Goal: Register for event/course

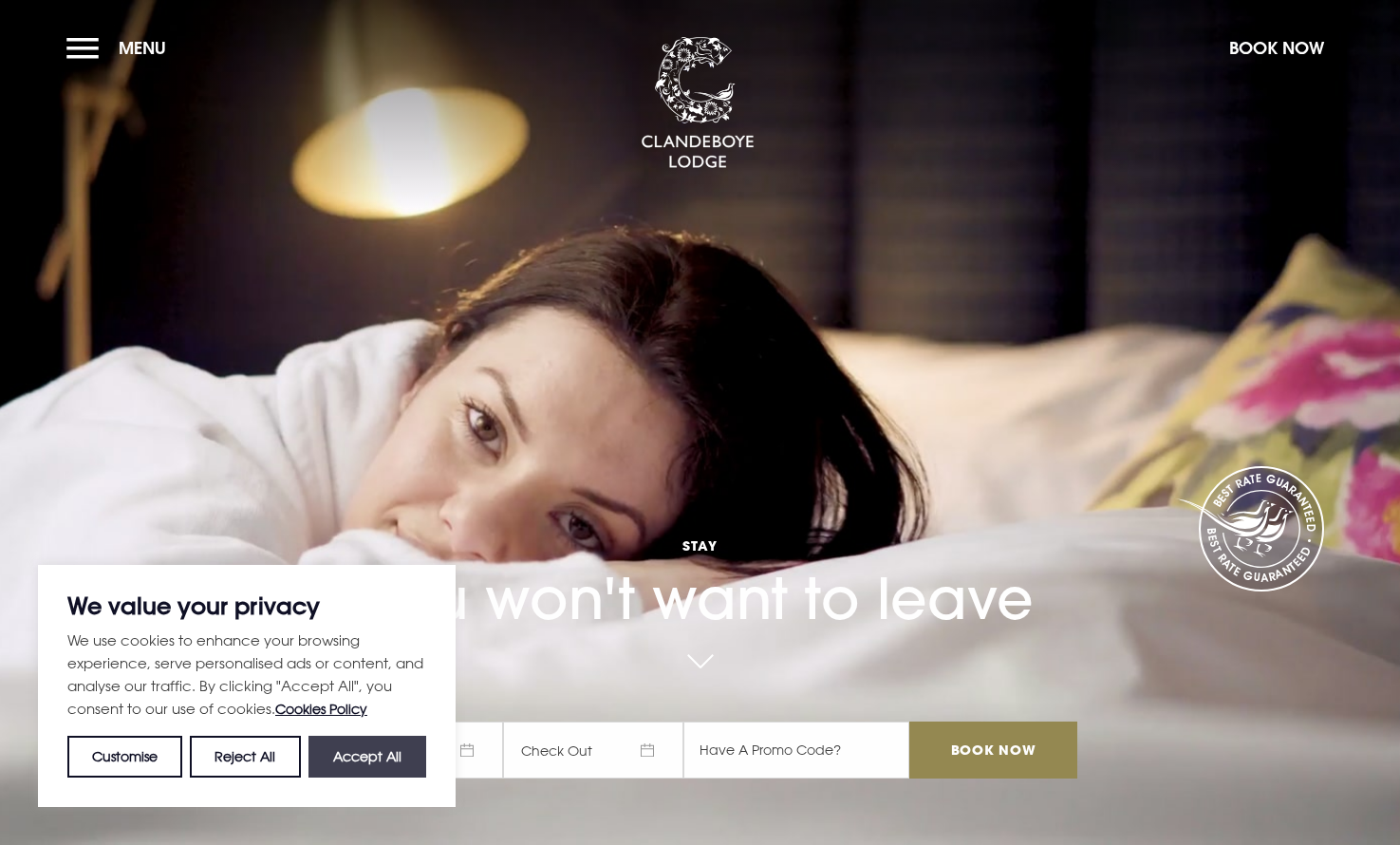
click at [399, 759] on button "Accept All" at bounding box center [367, 756] width 117 height 42
checkbox input "true"
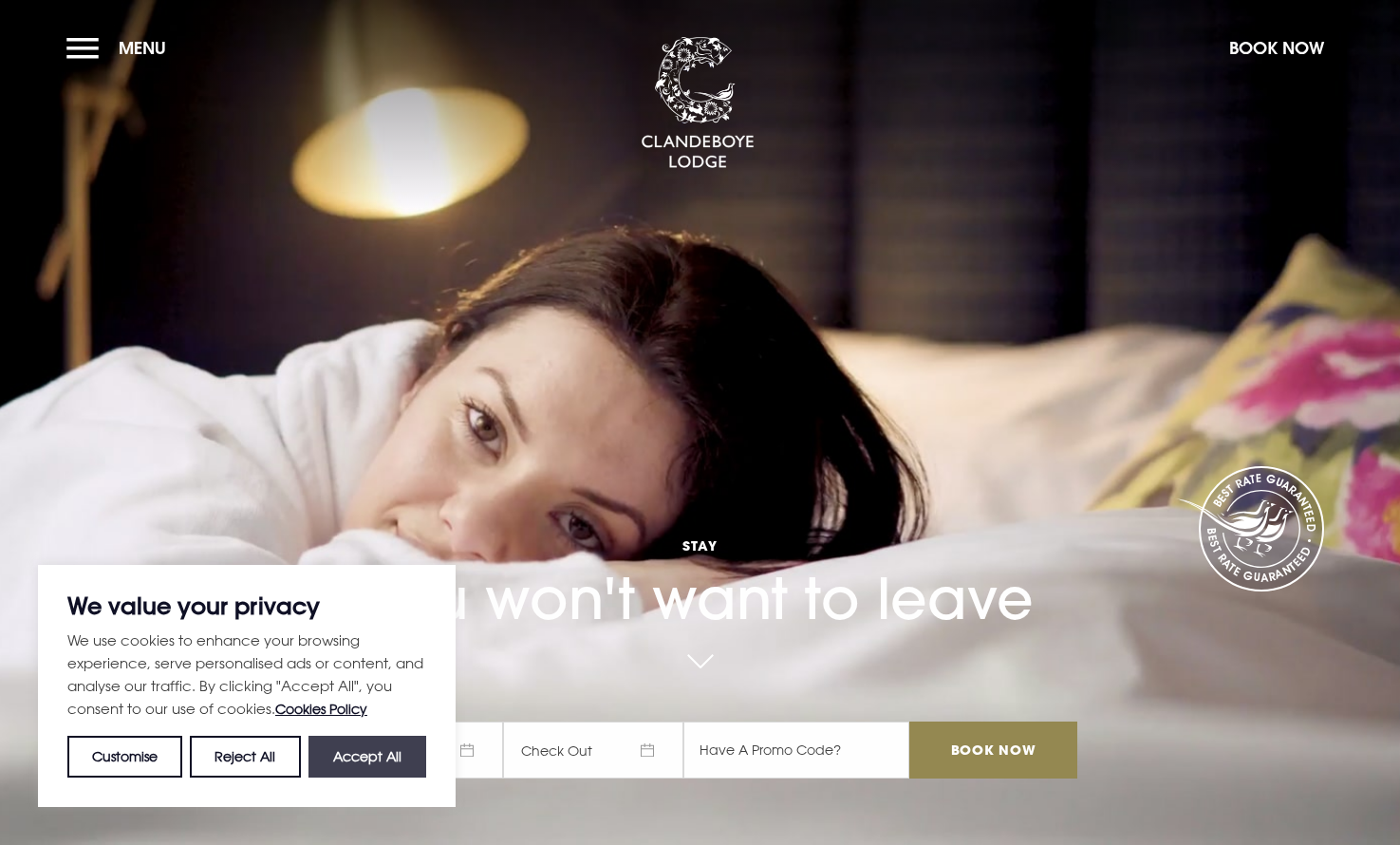
checkbox input "true"
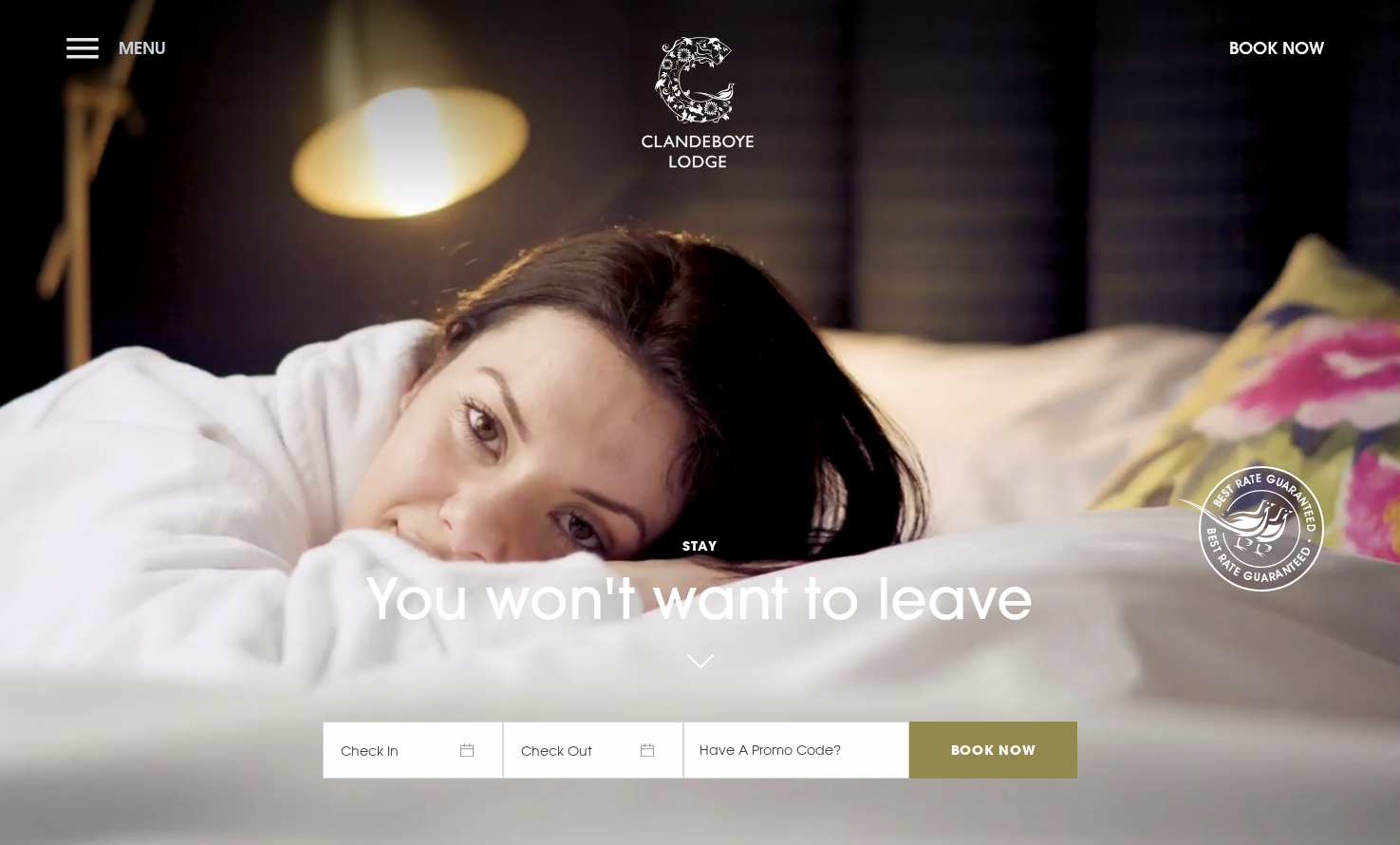
click at [77, 52] on button "Menu" at bounding box center [121, 48] width 110 height 41
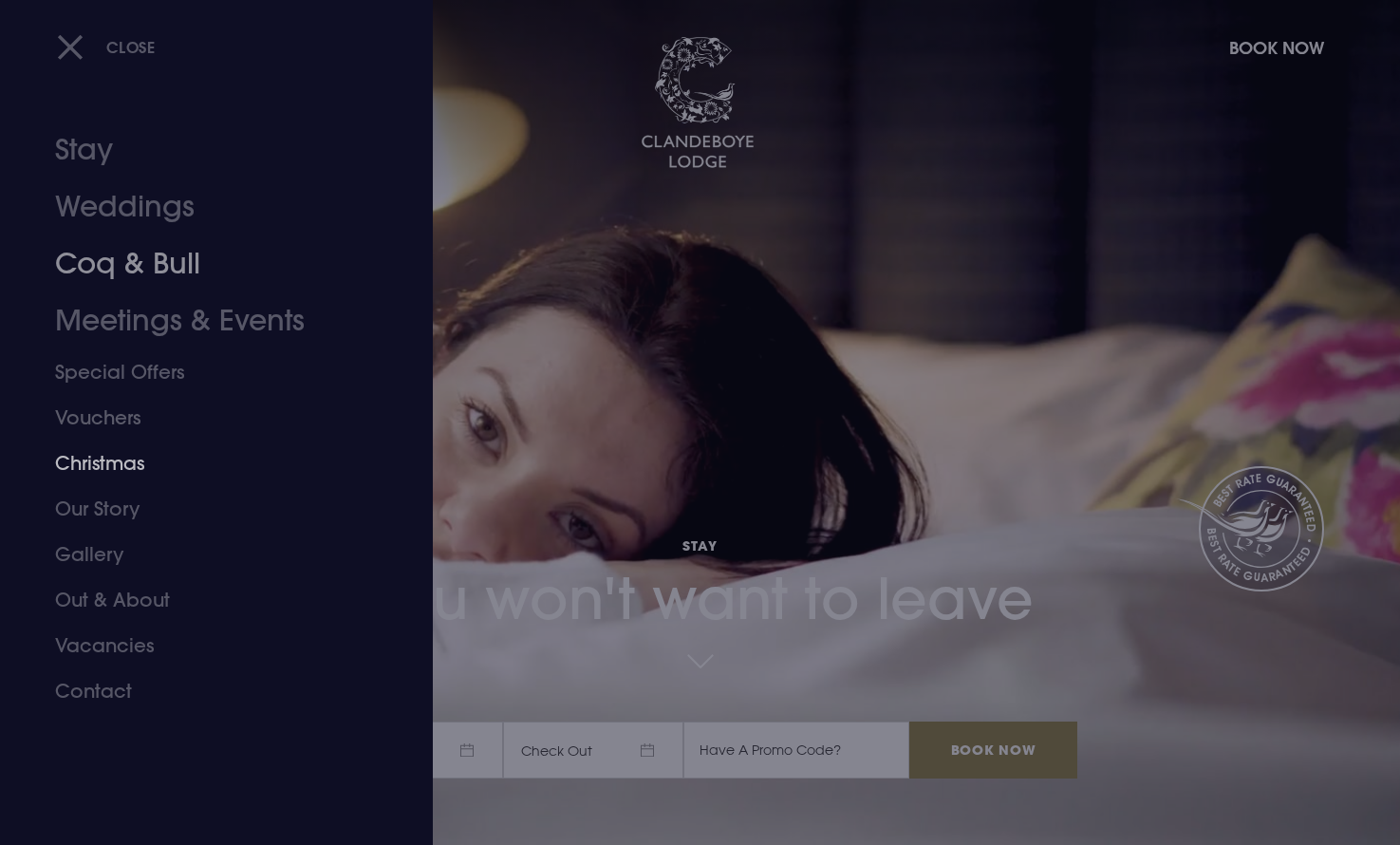
click at [121, 460] on link "Christmas" at bounding box center [205, 463] width 300 height 46
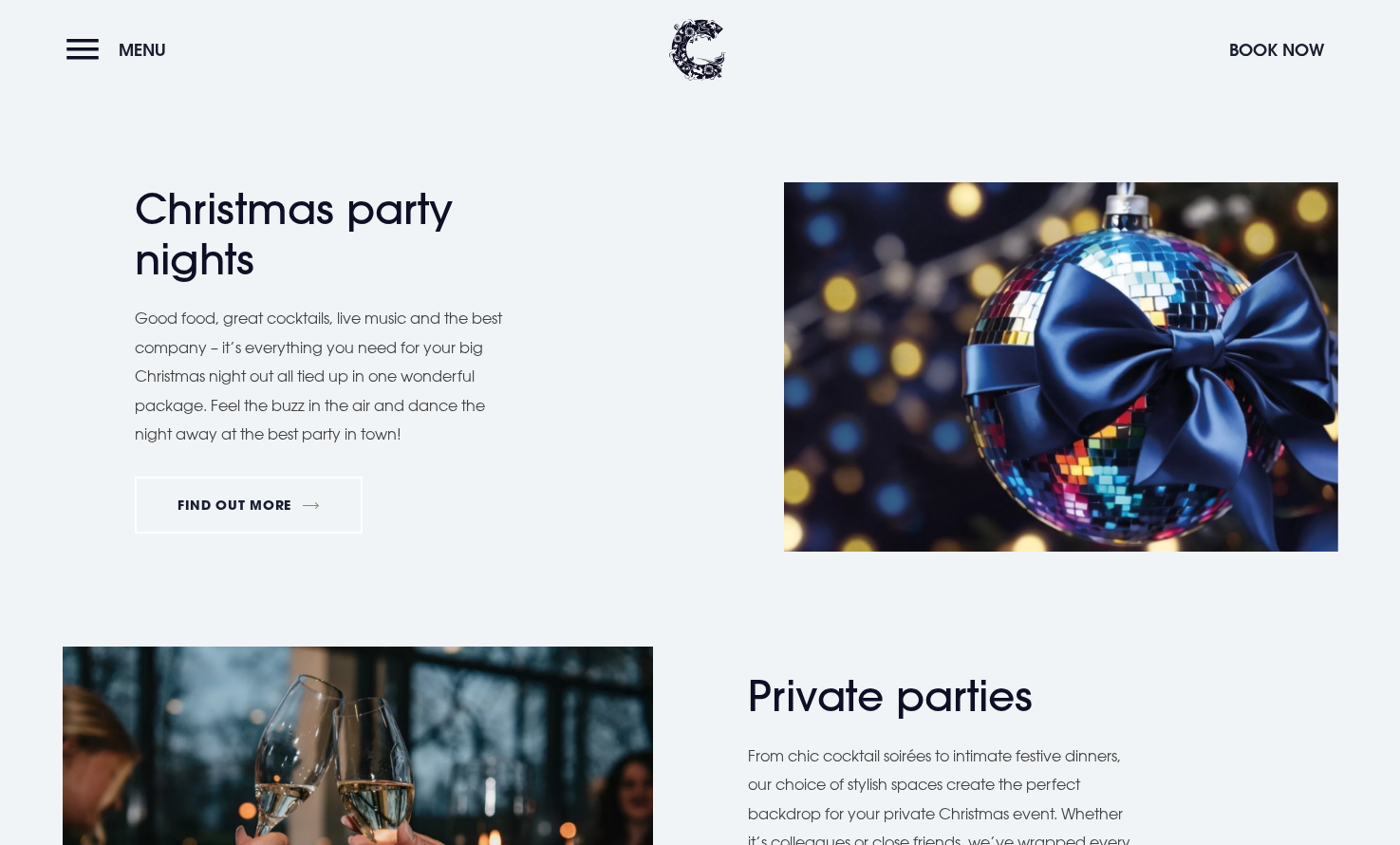
scroll to position [1002, 0]
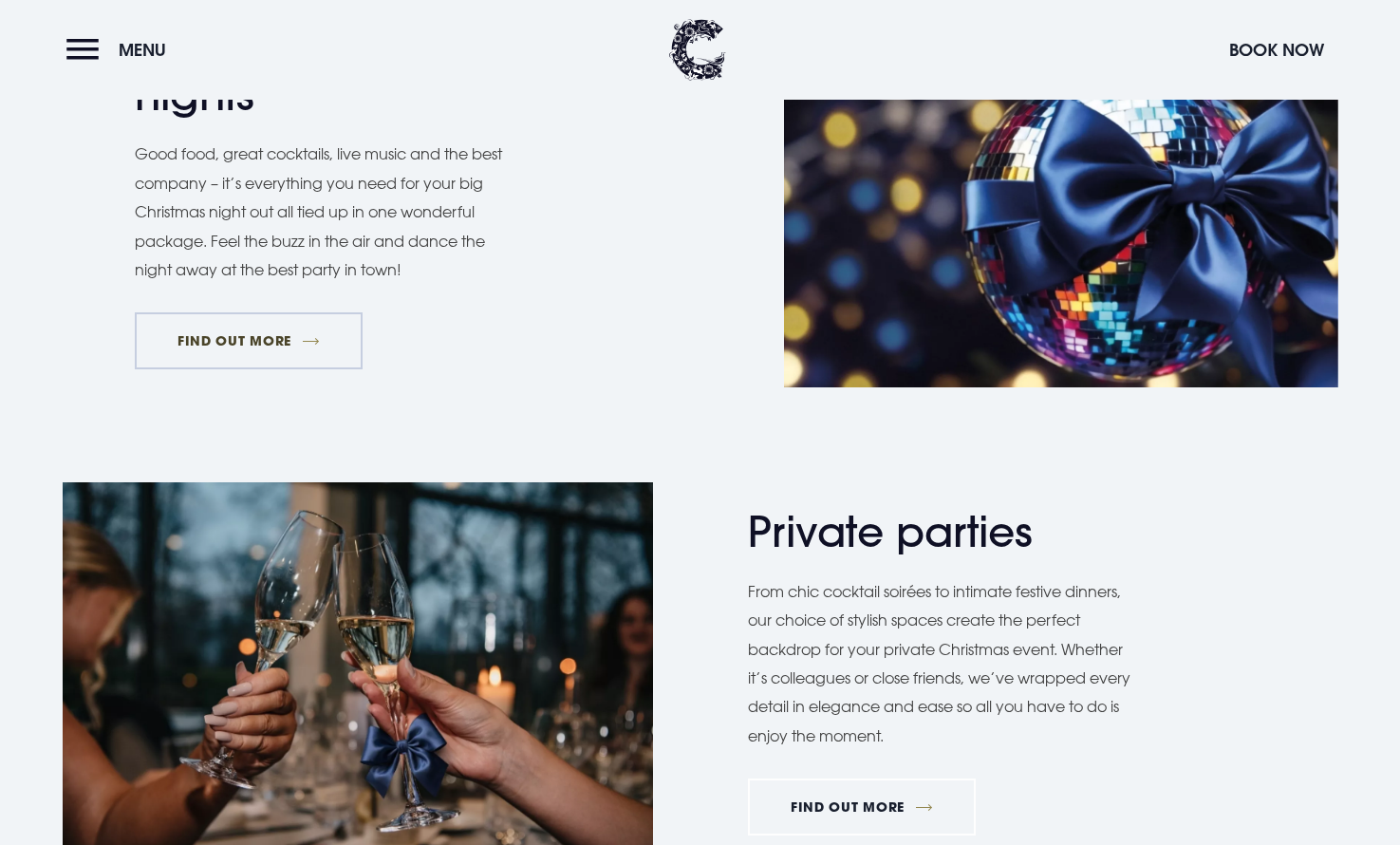
click at [327, 335] on link "FIND OUT MORE" at bounding box center [250, 341] width 229 height 57
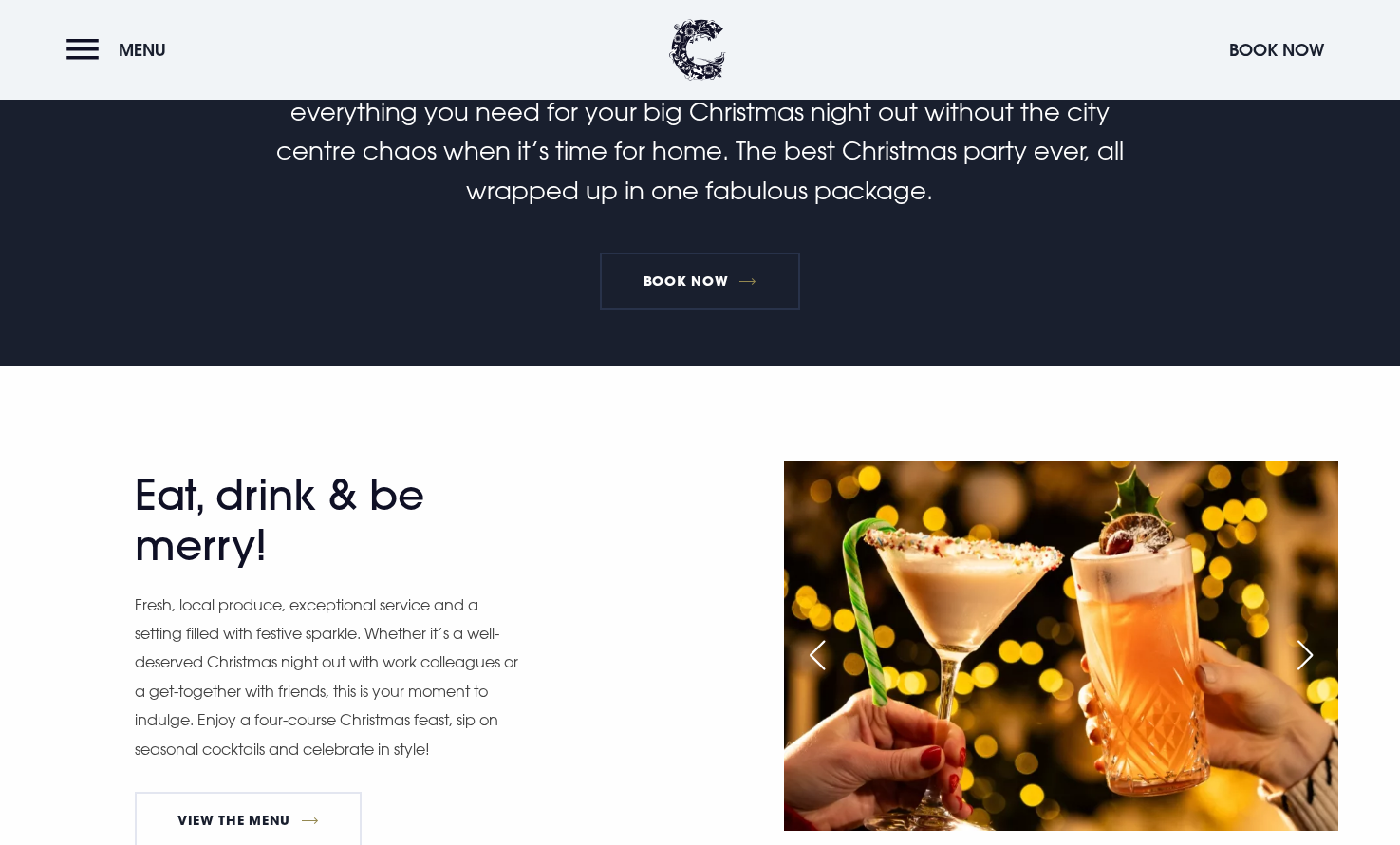
scroll to position [553, 0]
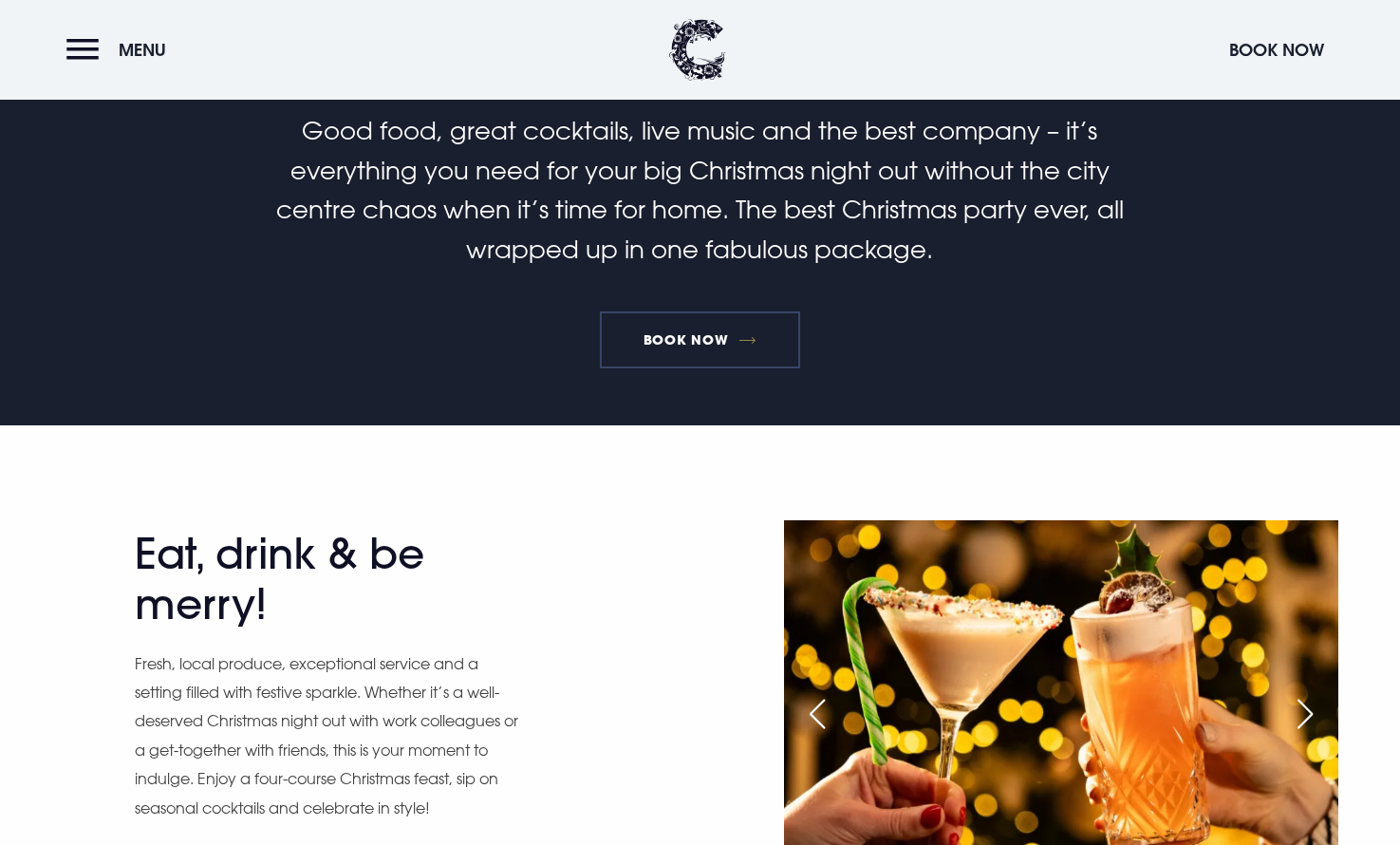
click at [717, 333] on link "Book Now" at bounding box center [700, 340] width 200 height 57
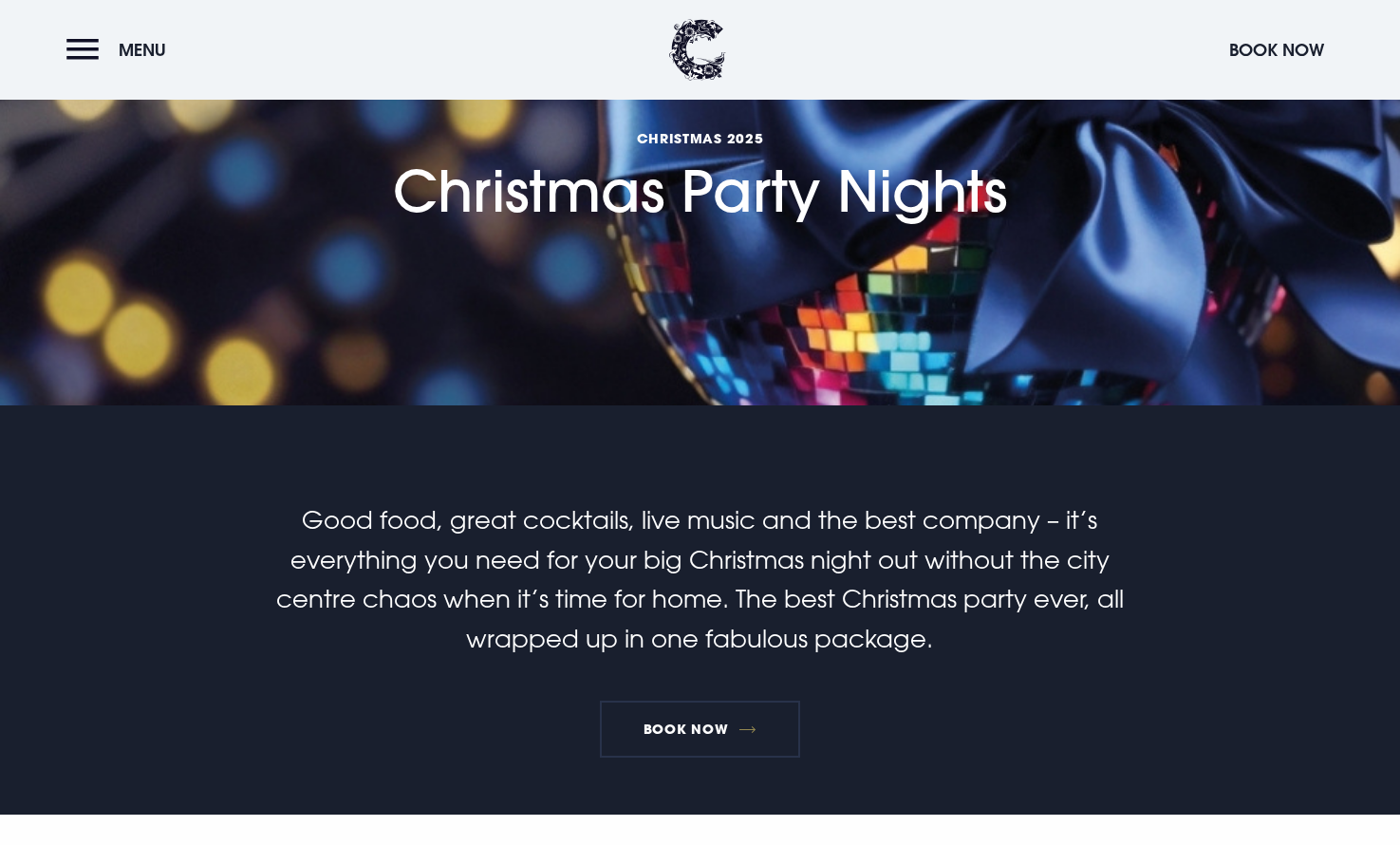
scroll to position [0, 0]
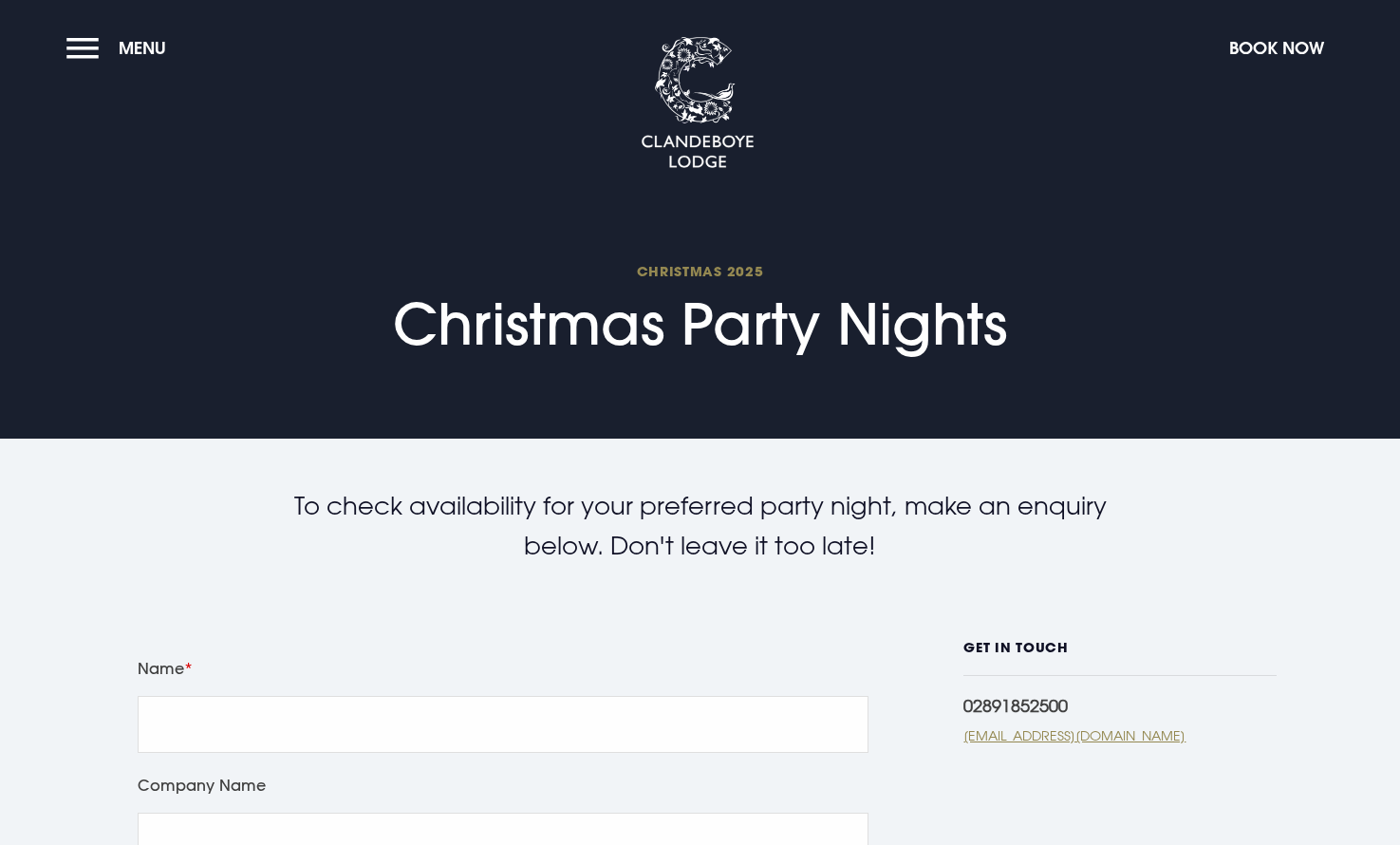
checkbox input "true"
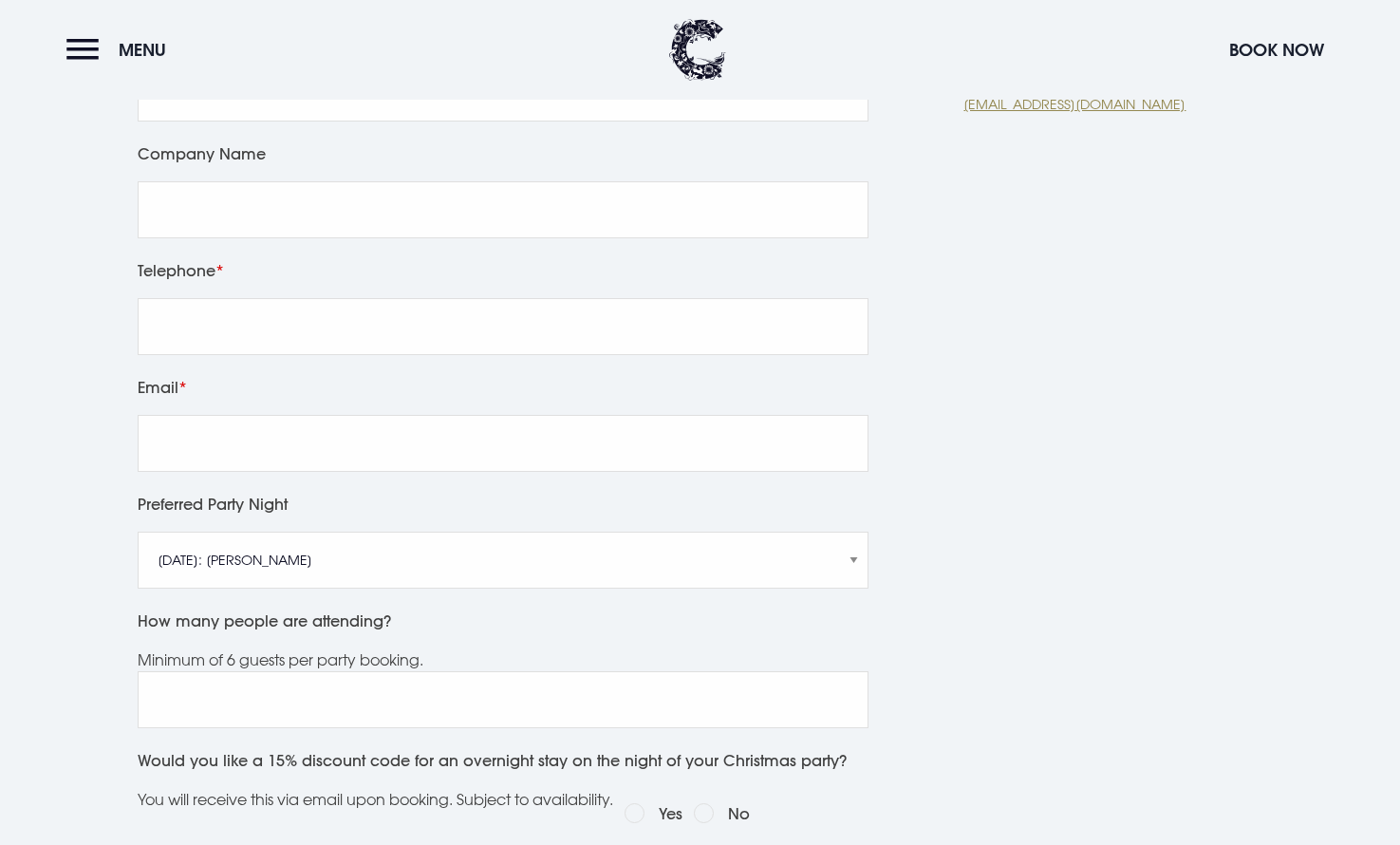
scroll to position [529, 0]
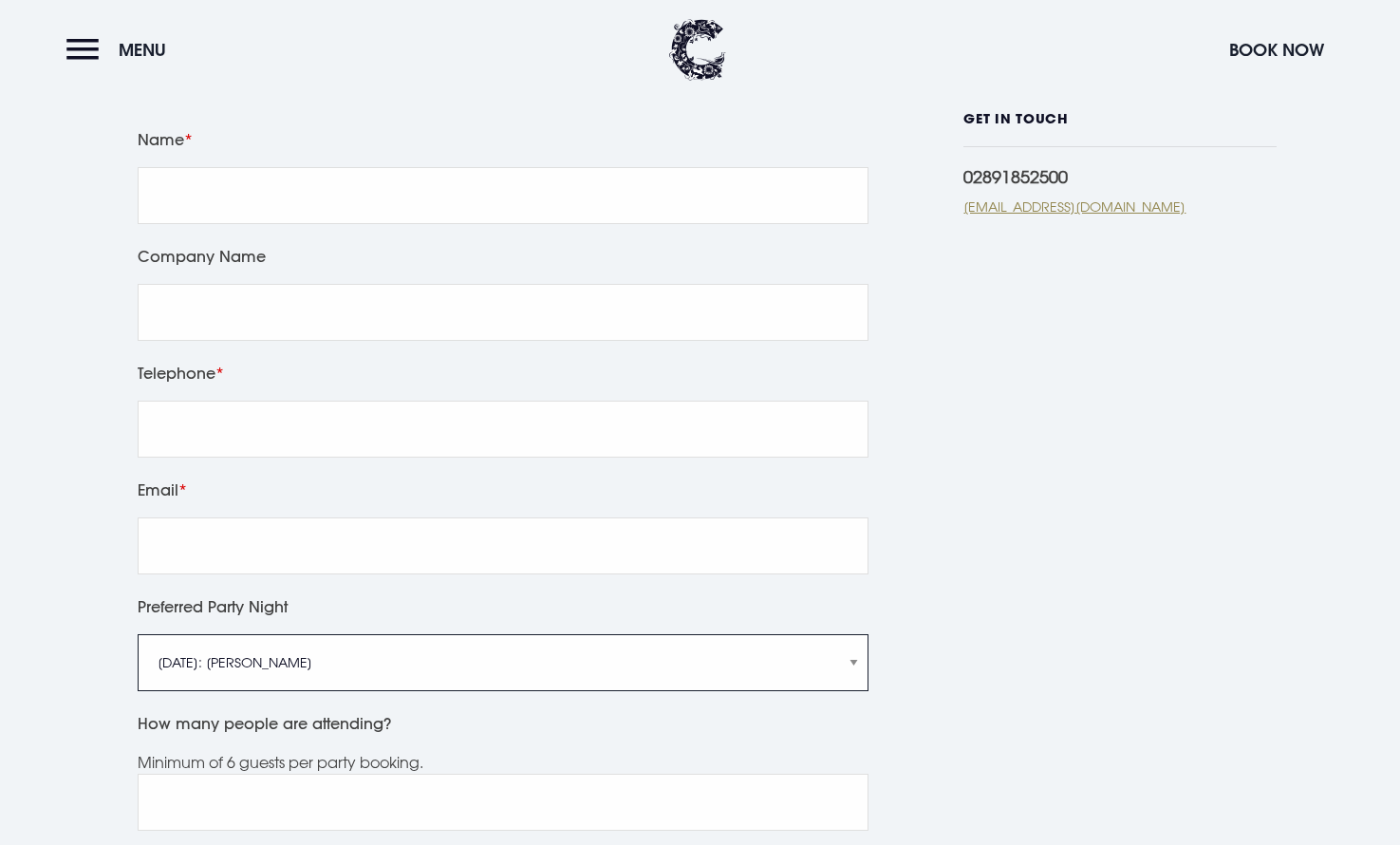
select select "[DATE]: Just [PERSON_NAME]"
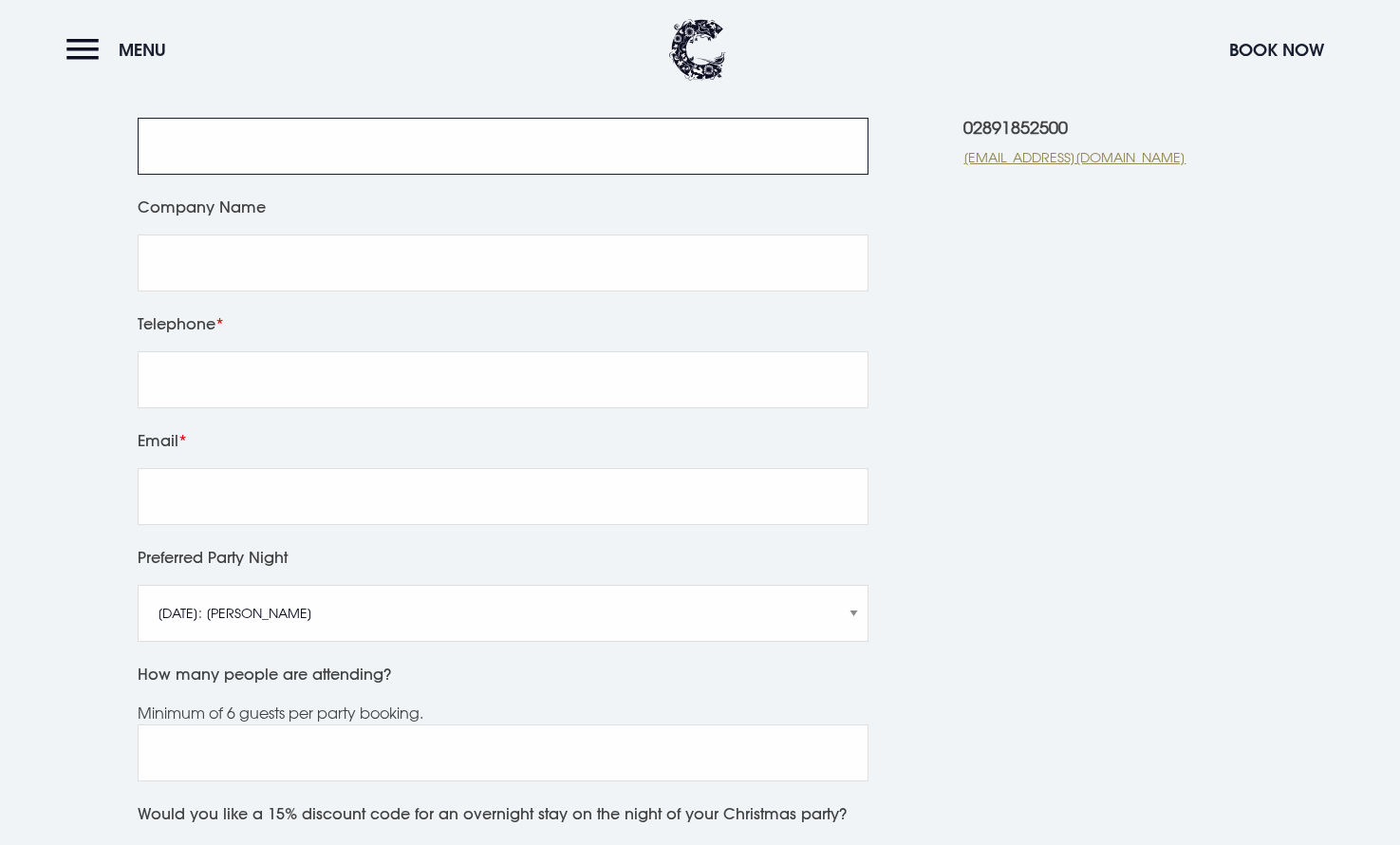
scroll to position [573, 0]
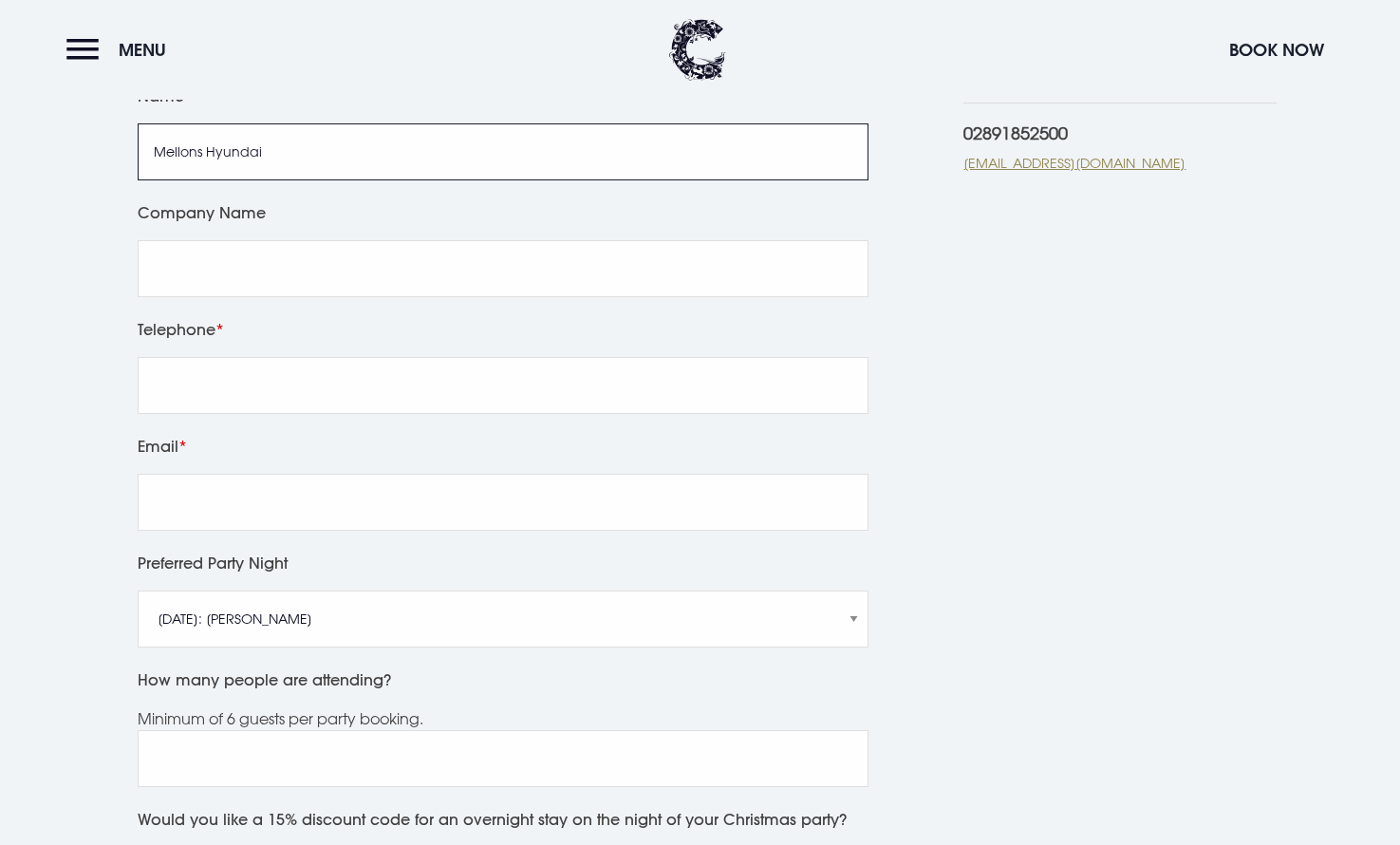
type input "Mellons Hyundai"
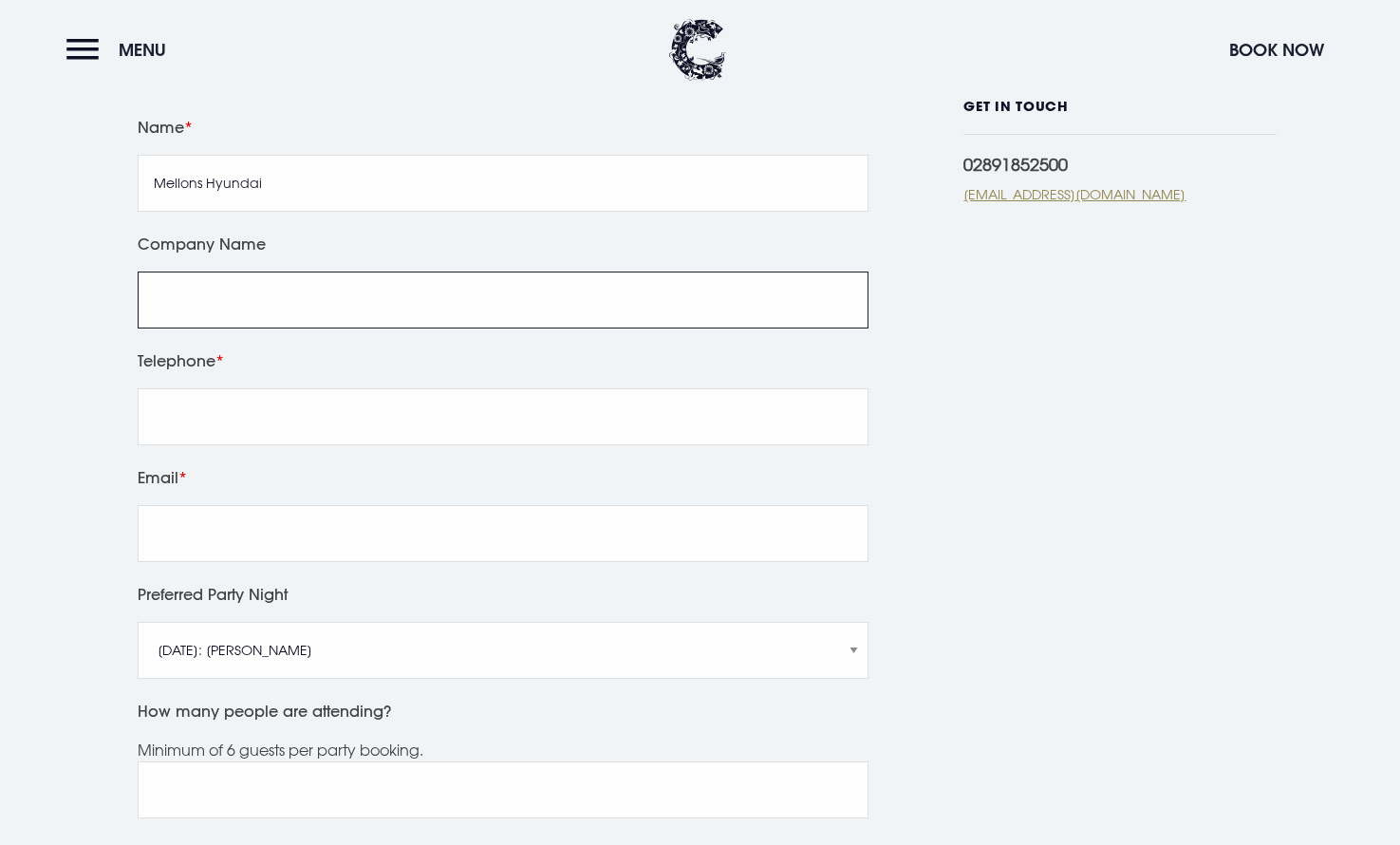
scroll to position [446, 0]
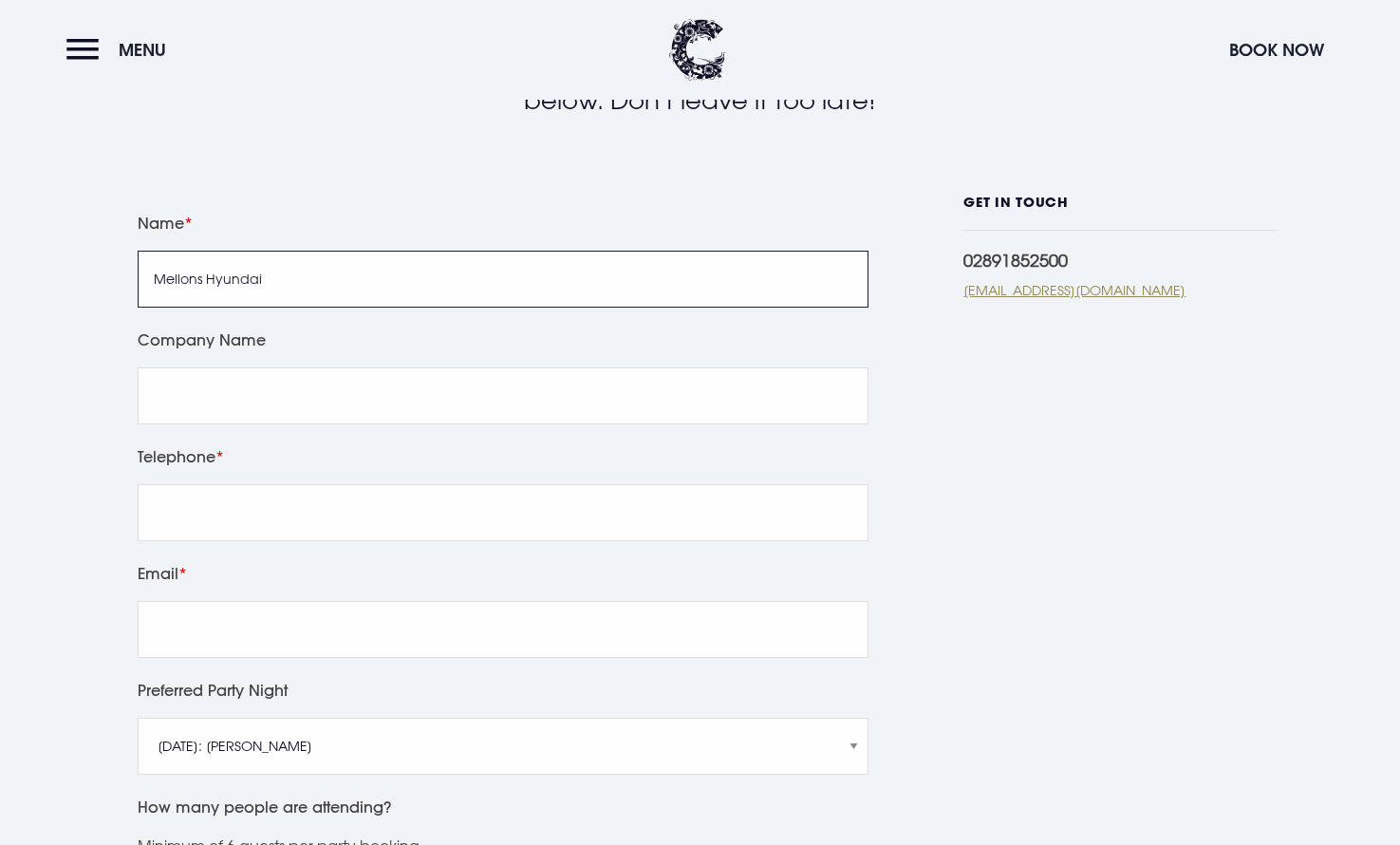
drag, startPoint x: 309, startPoint y: 293, endPoint x: 127, endPoint y: 280, distance: 182.5
click at [127, 280] on div "Leave this field blank Name Mellons Hyundai Company Name Telephone Email Prefer…" at bounding box center [503, 793] width 762 height 1197
type input "Gordon"
type input "Gordon Mellon"
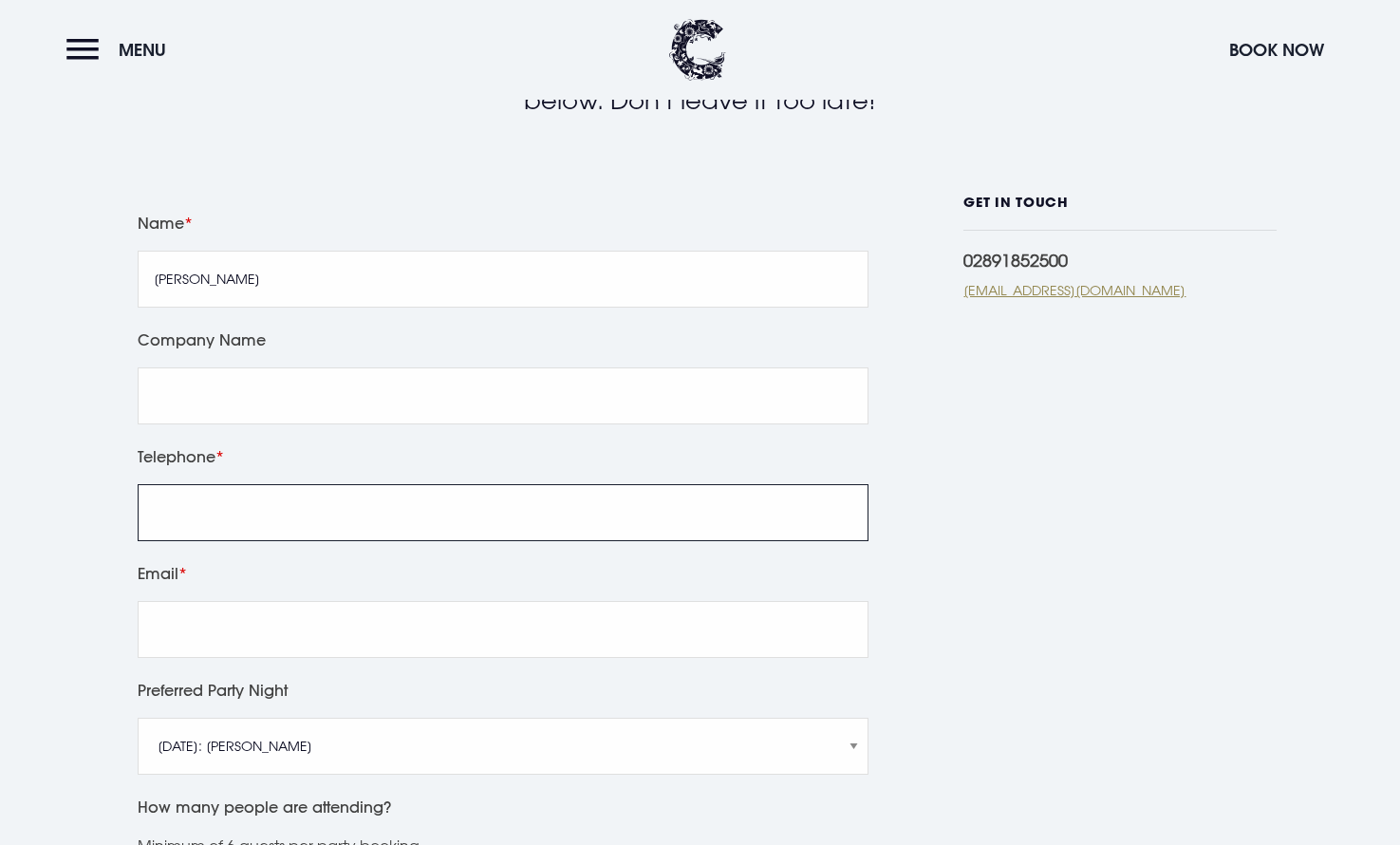
type input "02891272354"
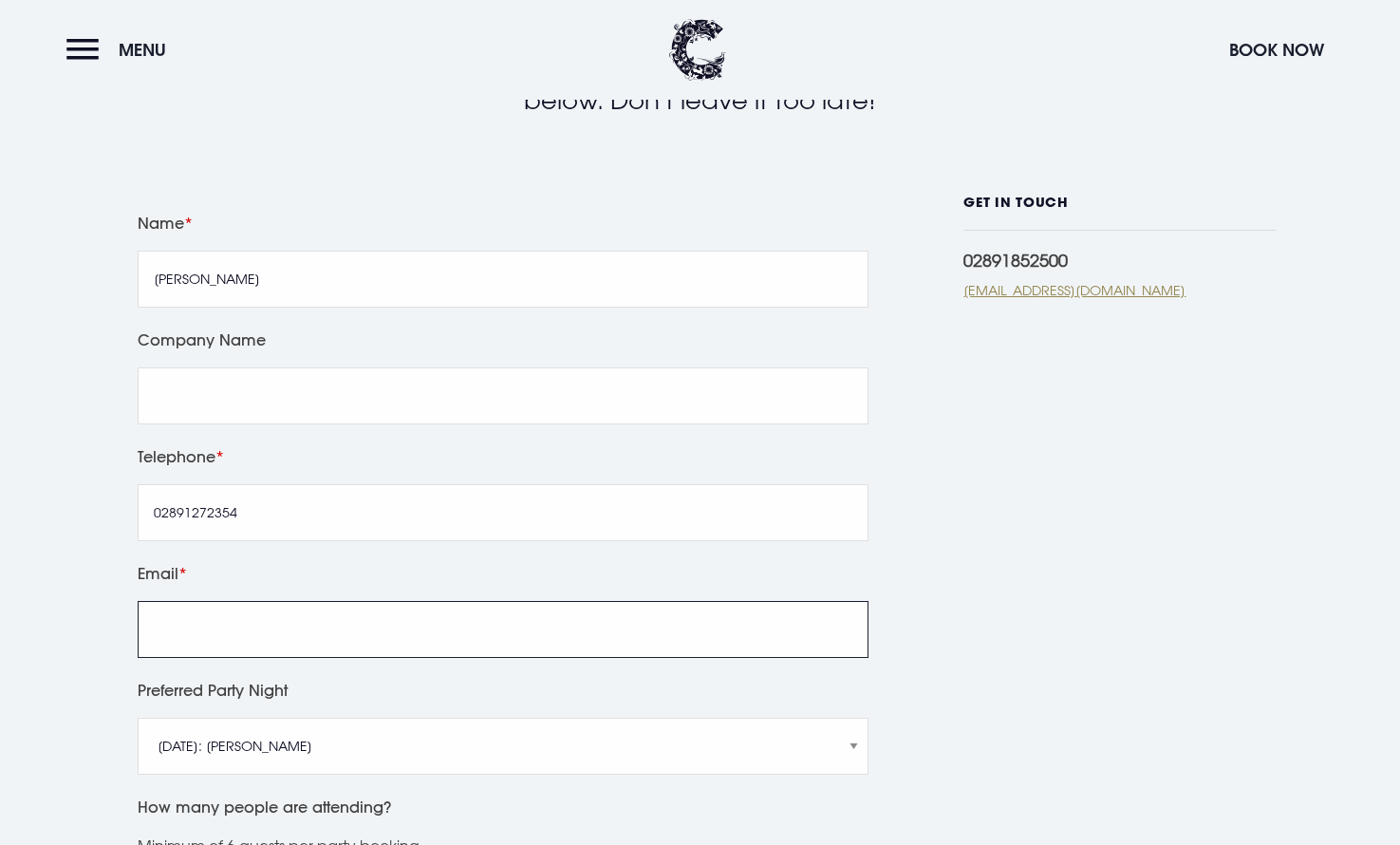
type input "gordonmellon@btinternet.com"
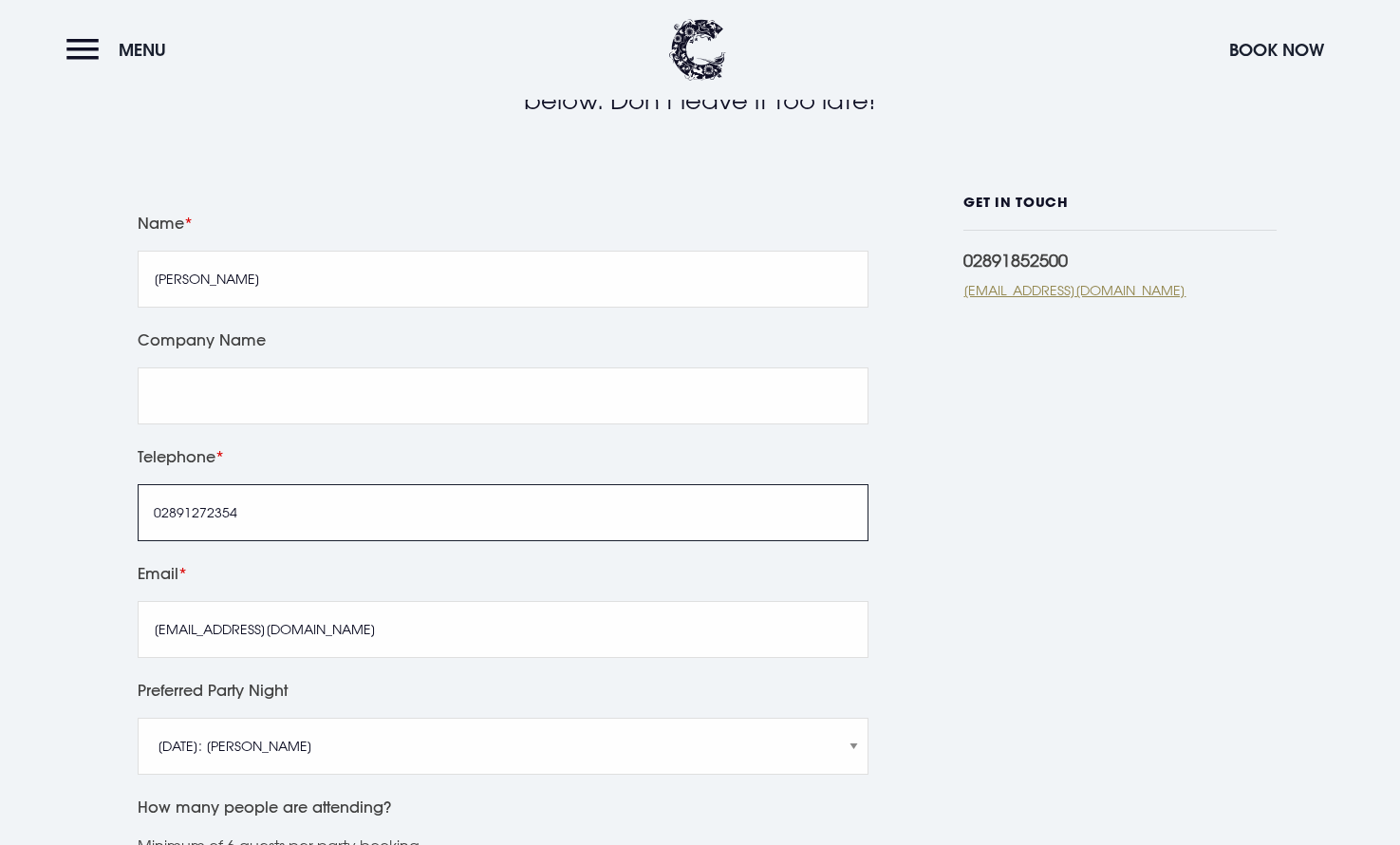
drag, startPoint x: 344, startPoint y: 526, endPoint x: 138, endPoint y: 522, distance: 206.0
drag, startPoint x: 249, startPoint y: 517, endPoint x: 157, endPoint y: 516, distance: 92.0
click at [157, 516] on input "02891272354" at bounding box center [503, 513] width 731 height 57
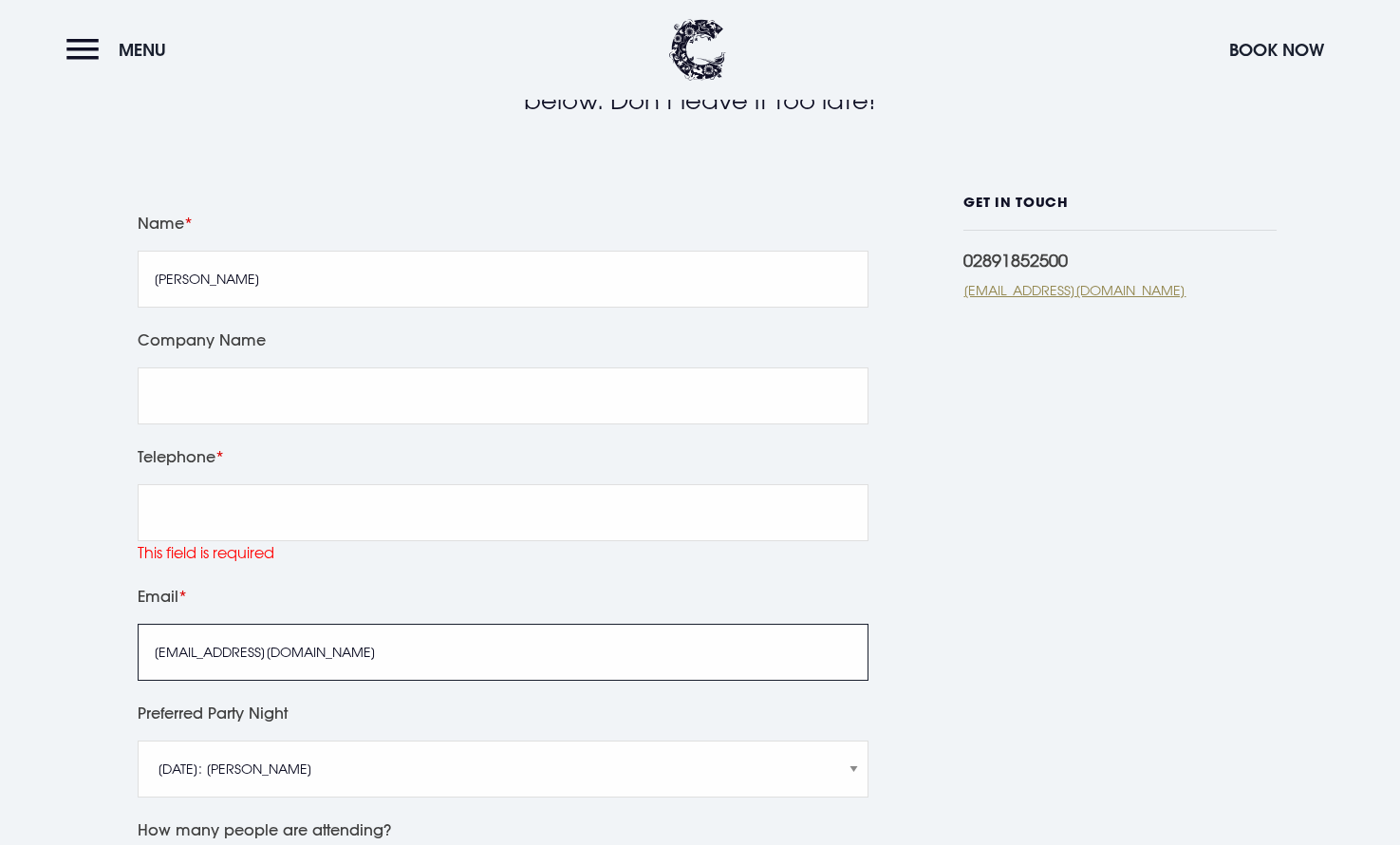
drag, startPoint x: 425, startPoint y: 656, endPoint x: 144, endPoint y: 653, distance: 281.0
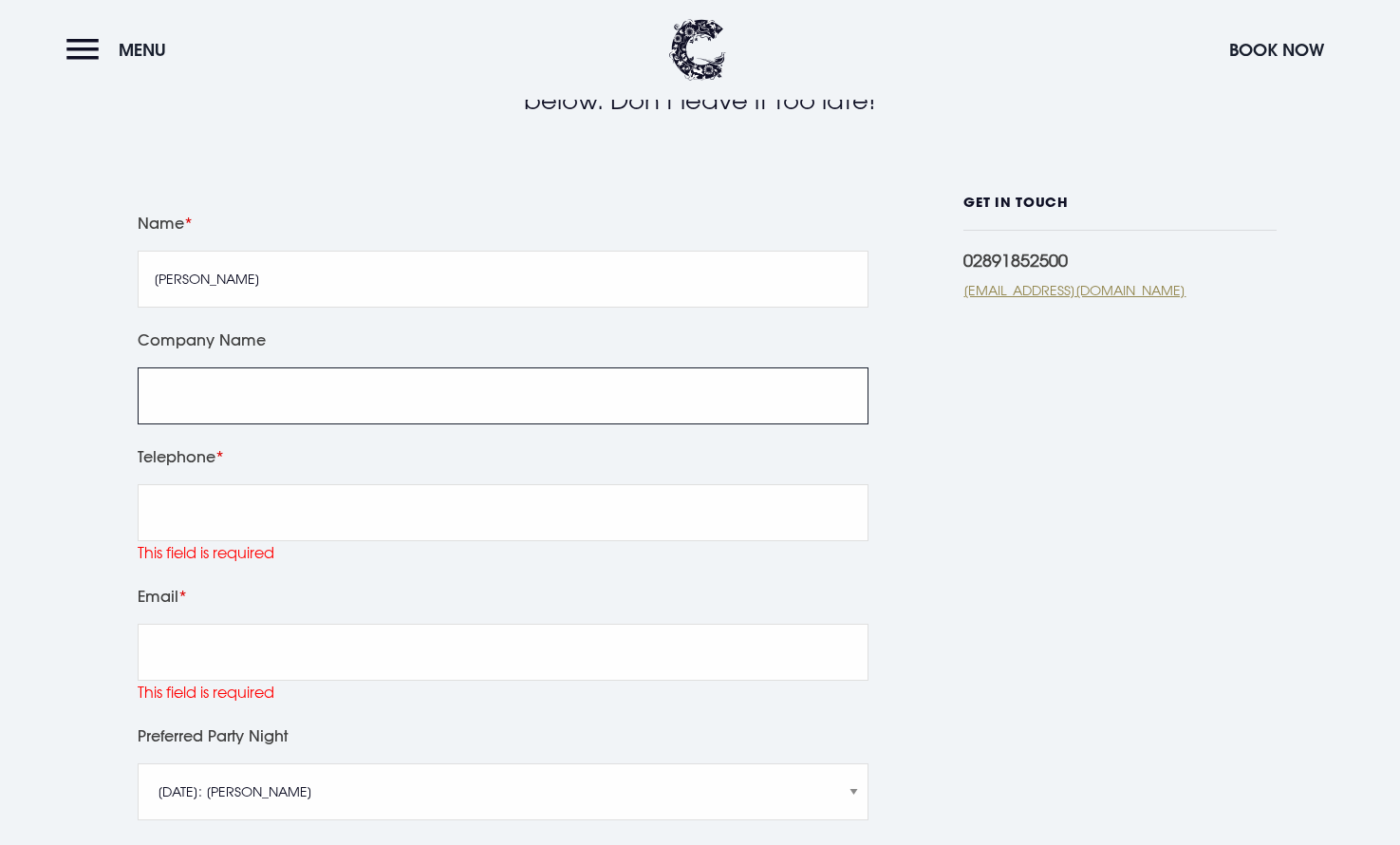
click at [252, 395] on input "Company Name" at bounding box center [503, 396] width 731 height 57
type input "Mellons Hyundai"
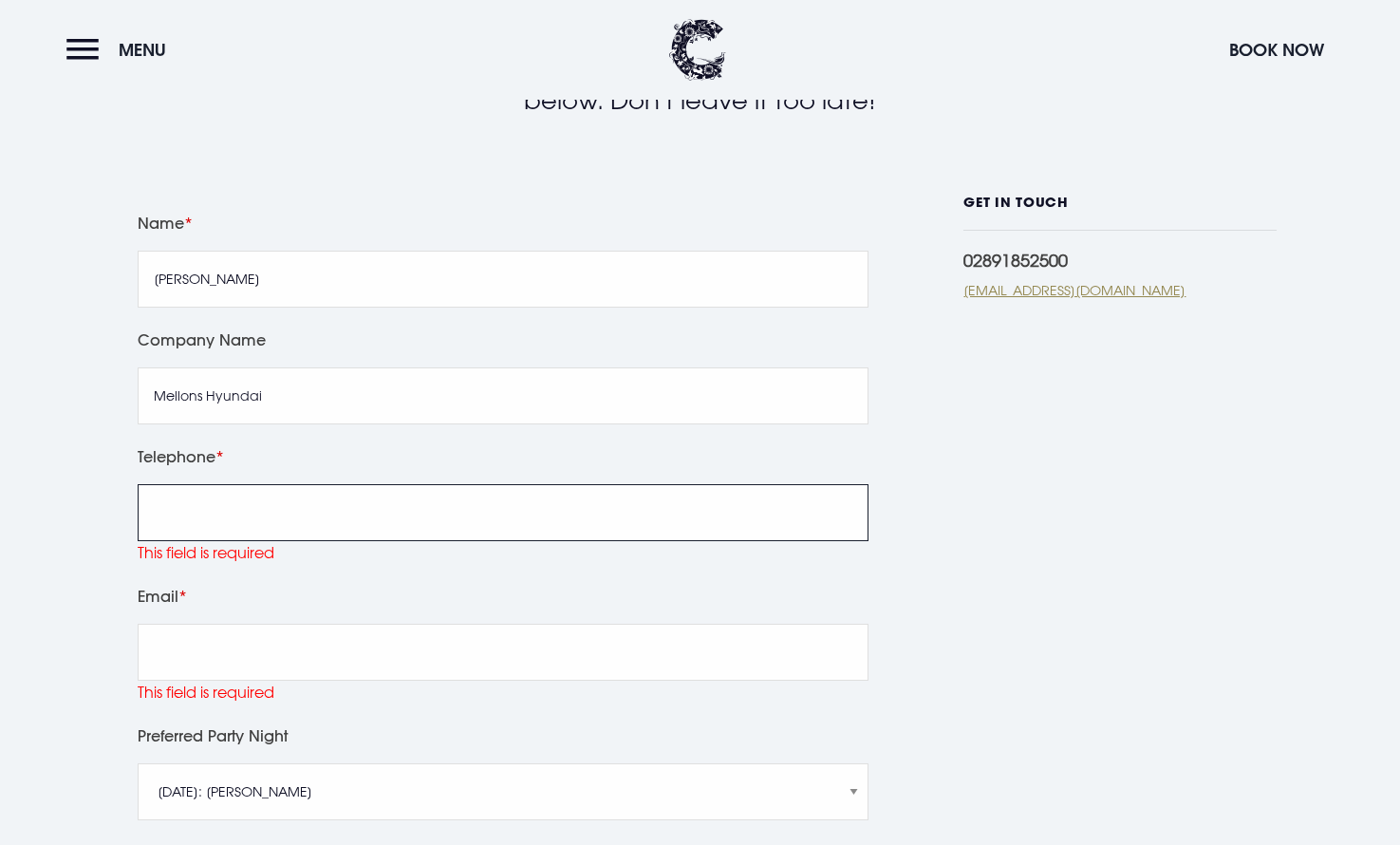
click at [210, 514] on input "Telephone" at bounding box center [503, 513] width 731 height 57
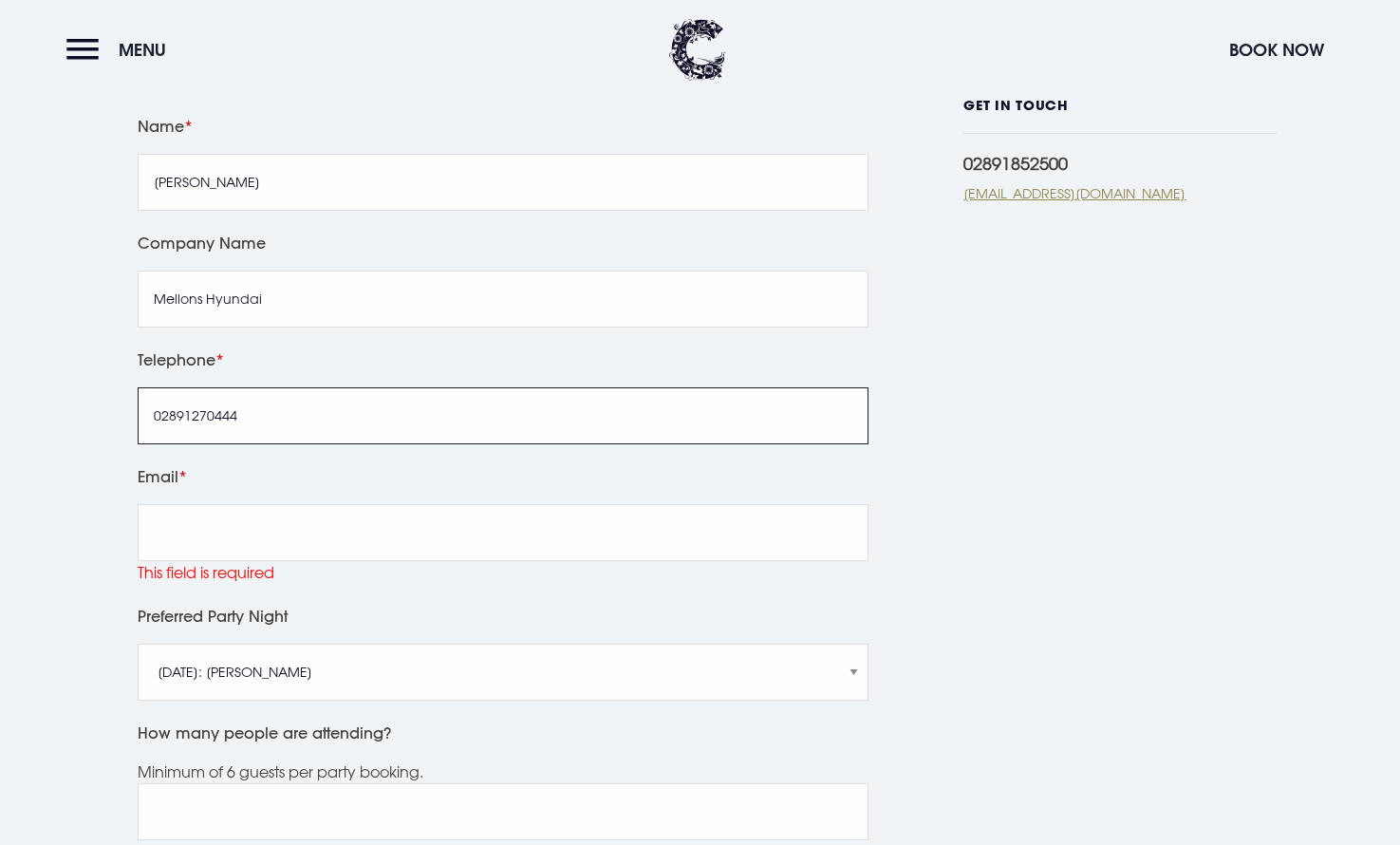
scroll to position [699, 0]
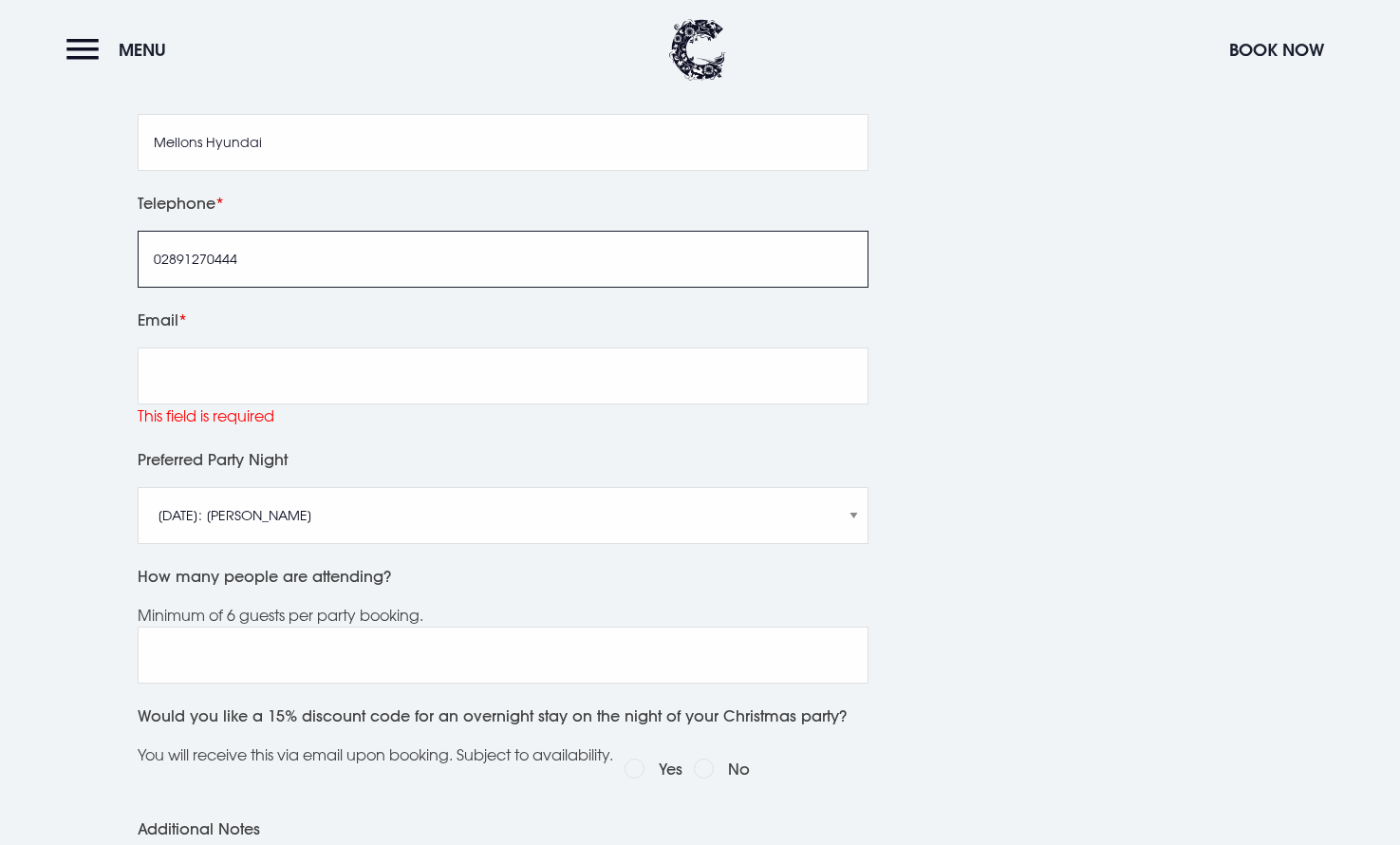
type input "02891270444"
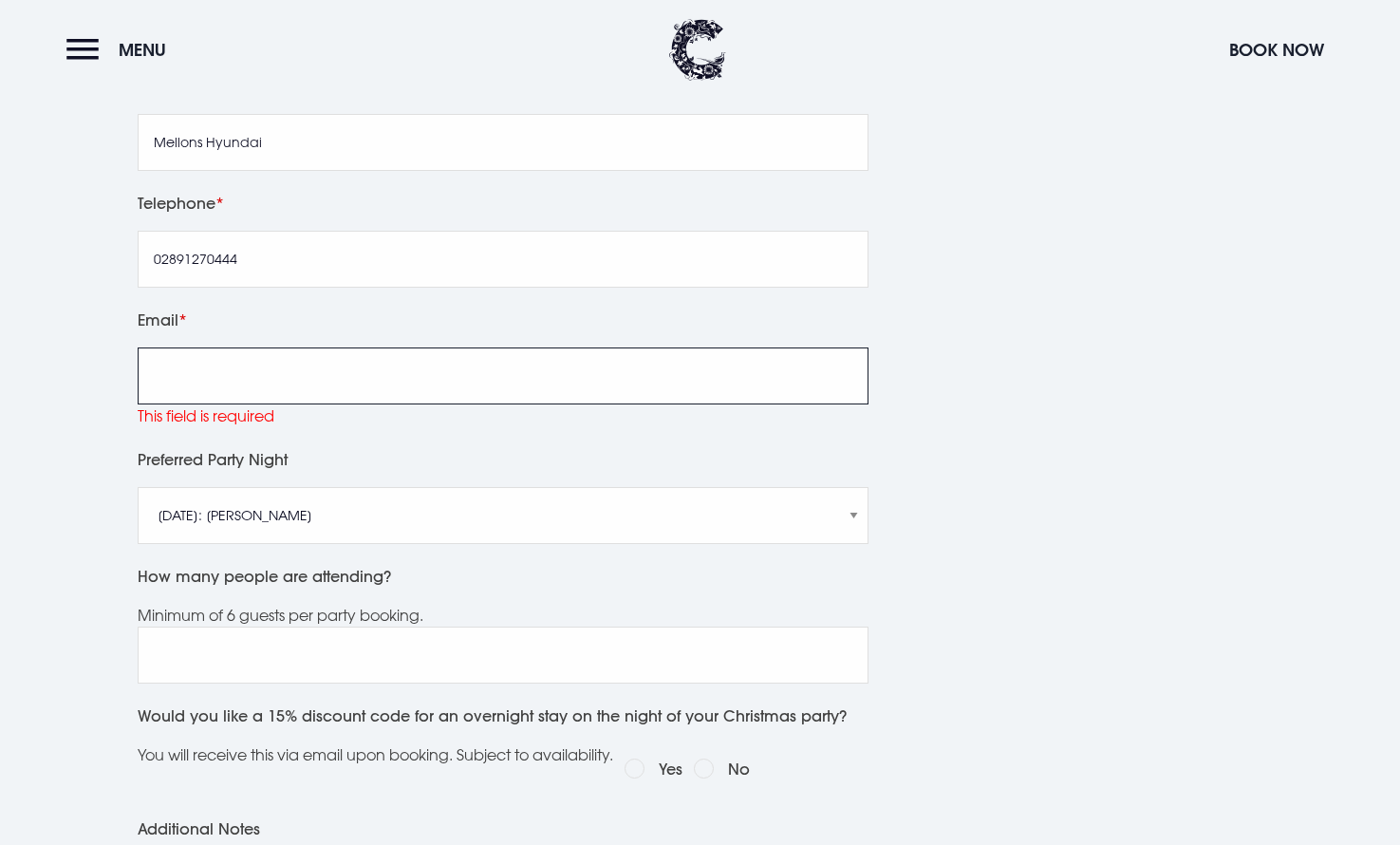
click at [336, 364] on input "Email" at bounding box center [503, 376] width 731 height 57
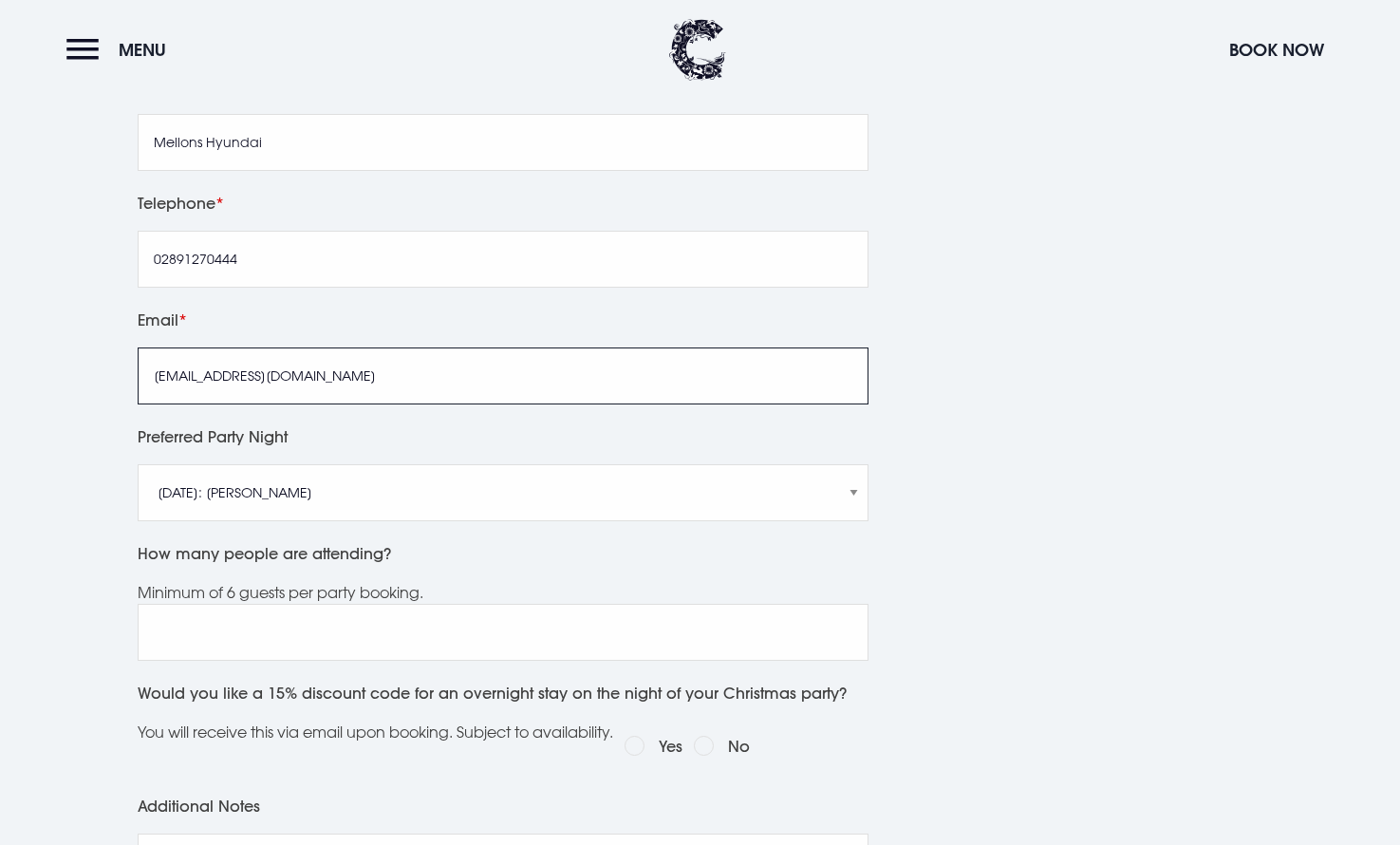
type input "gordonmellon@mellonsgroup.com"
click at [1009, 436] on div "GET IN TOUCH 02891852500 christmas@clandeboyelodge.co.uk" at bounding box center [1120, 546] width 313 height 1211
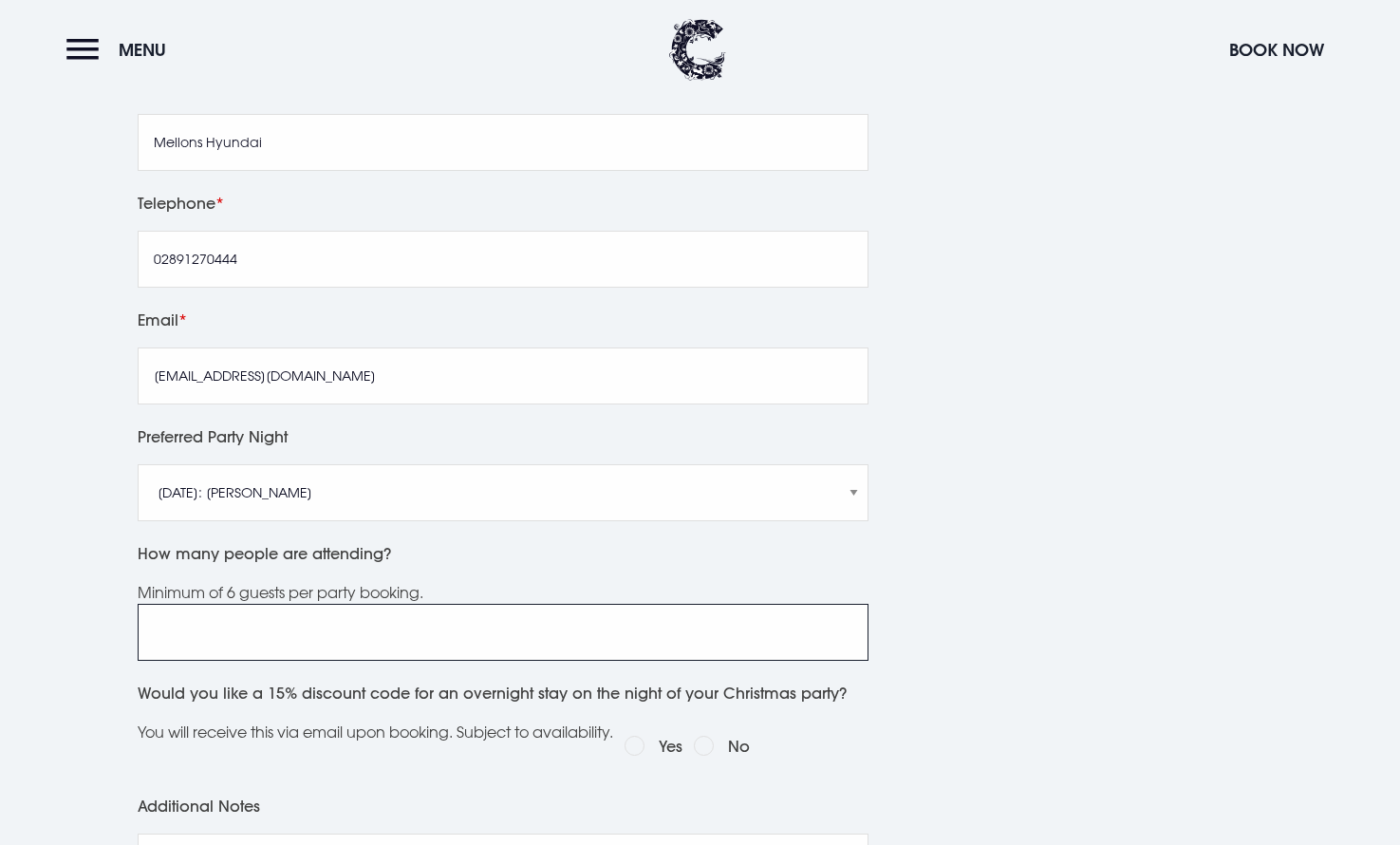
click at [630, 627] on input "How many people are attending?" at bounding box center [503, 633] width 731 height 57
type input "12"
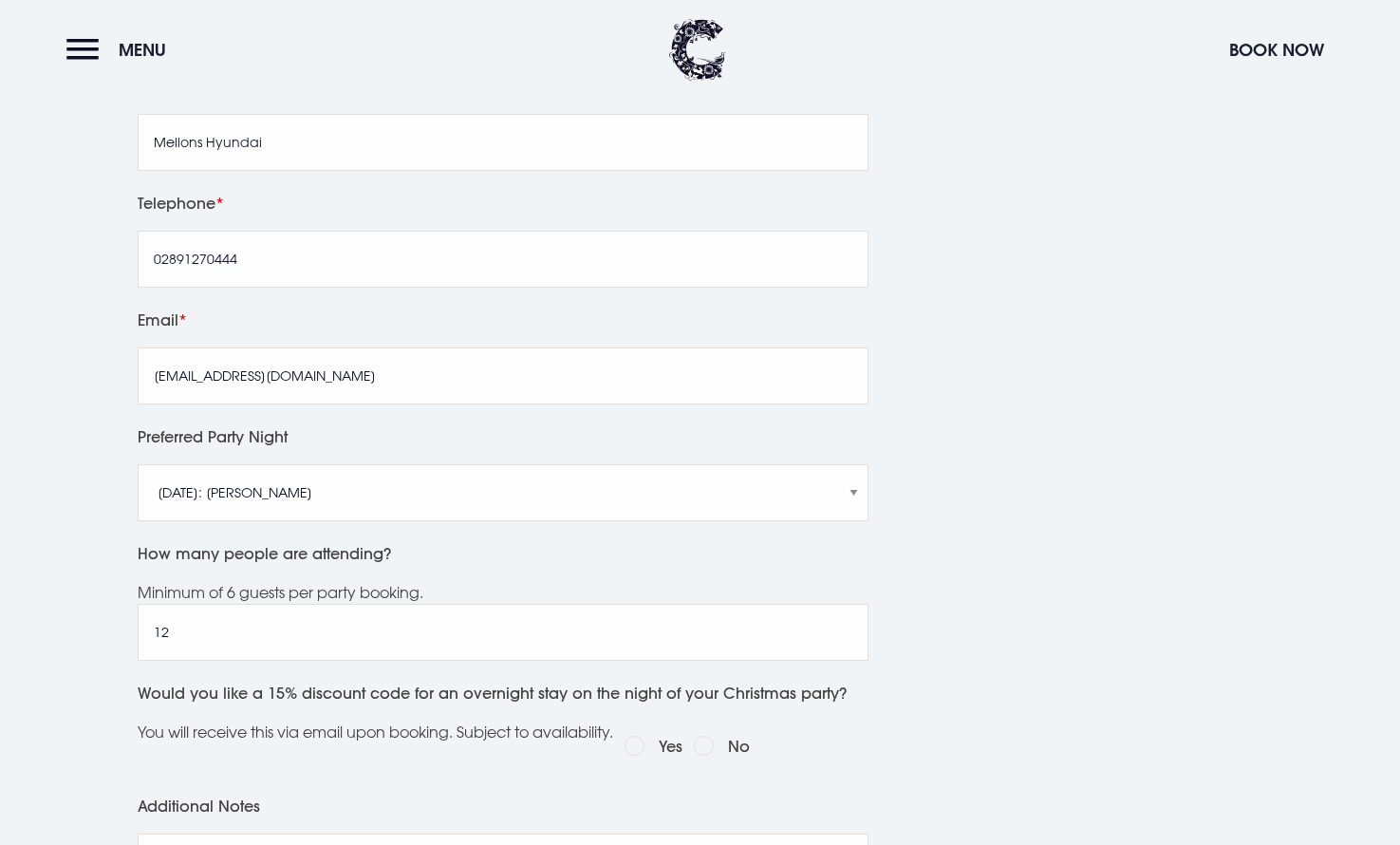
click at [1032, 614] on div "GET IN TOUCH 02891852500 christmas@clandeboyelodge.co.uk" at bounding box center [1120, 546] width 313 height 1211
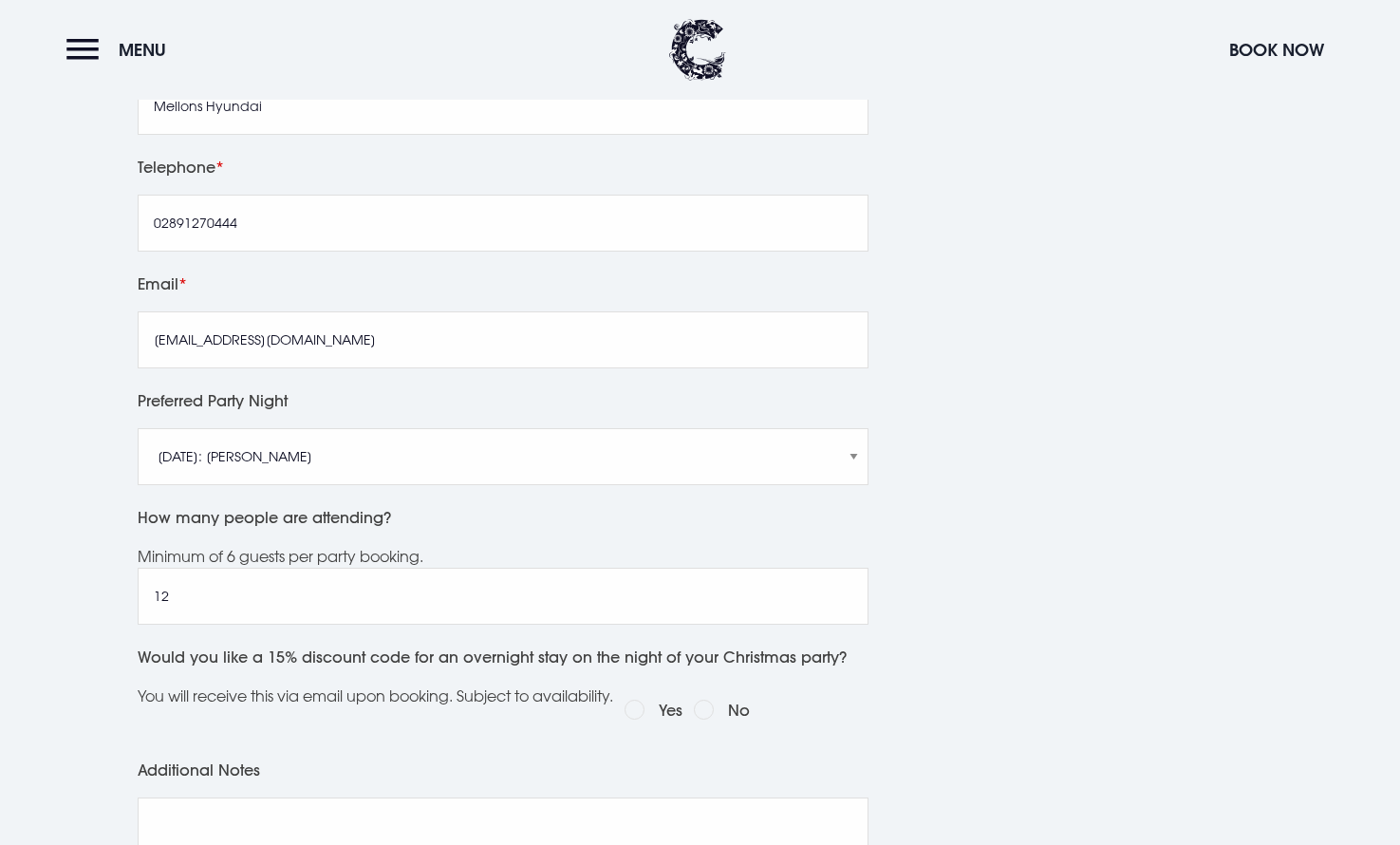
scroll to position [807, 0]
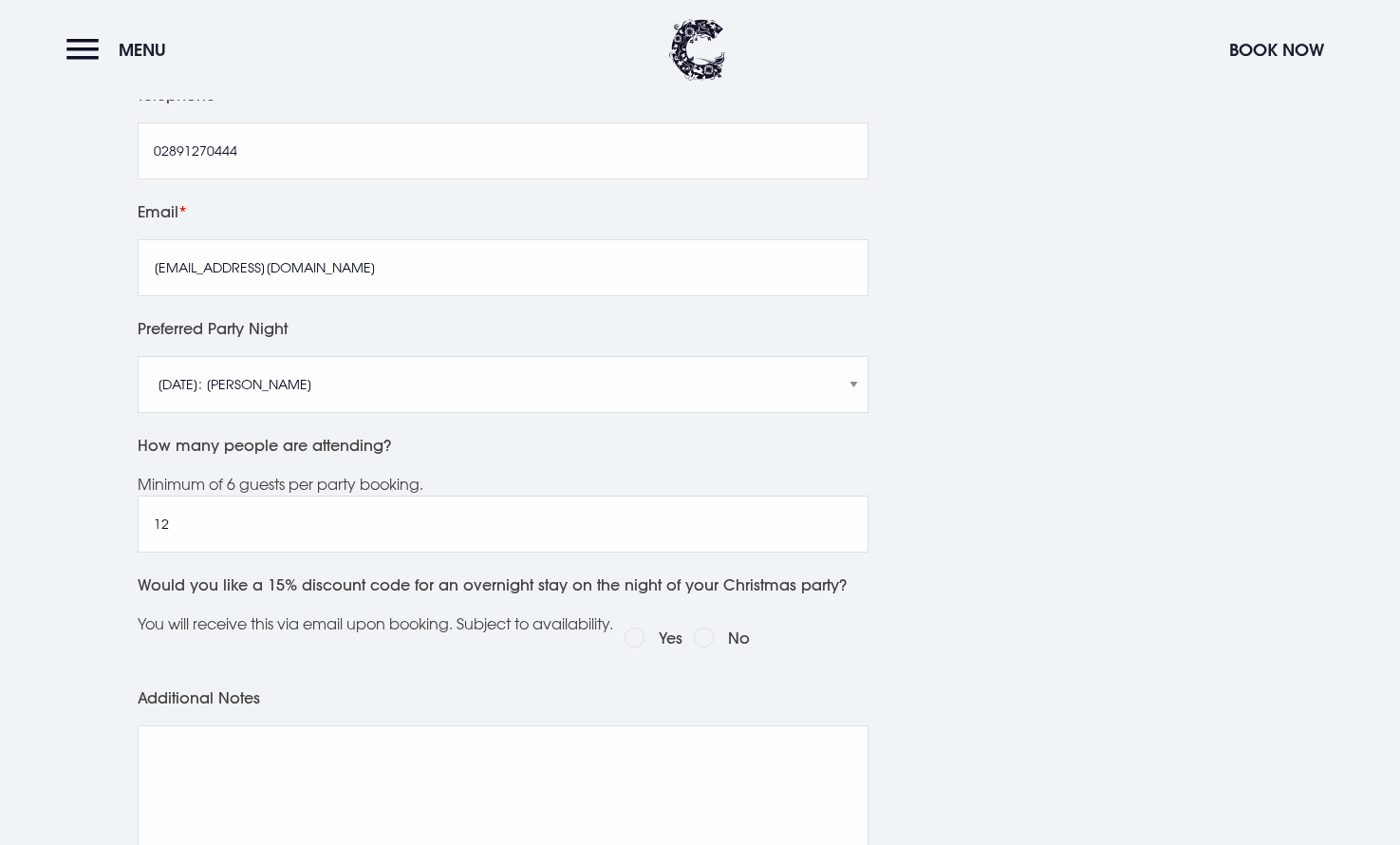
click at [714, 633] on input "No" at bounding box center [704, 637] width 20 height 20
radio input "true"
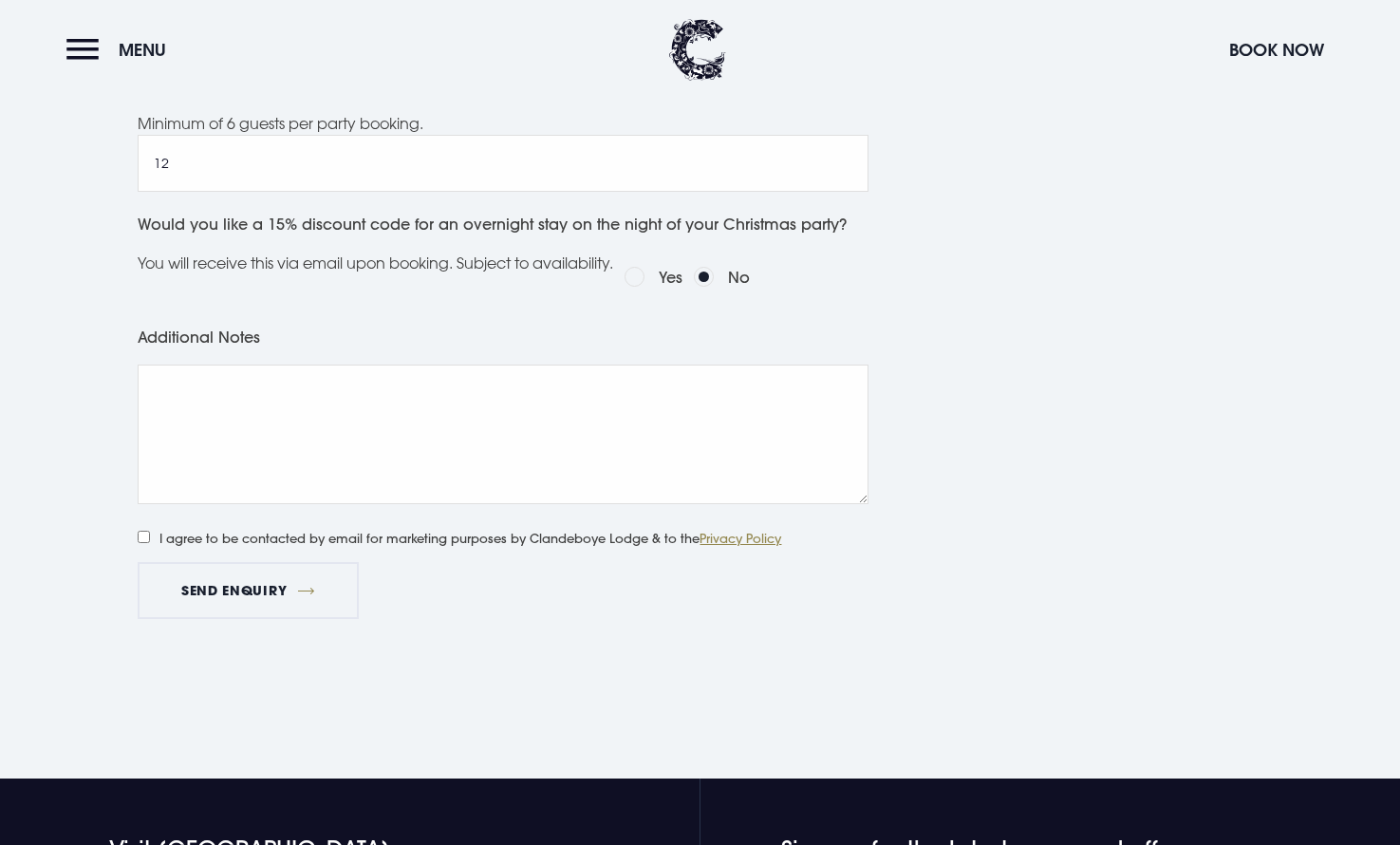
scroll to position [1339, 0]
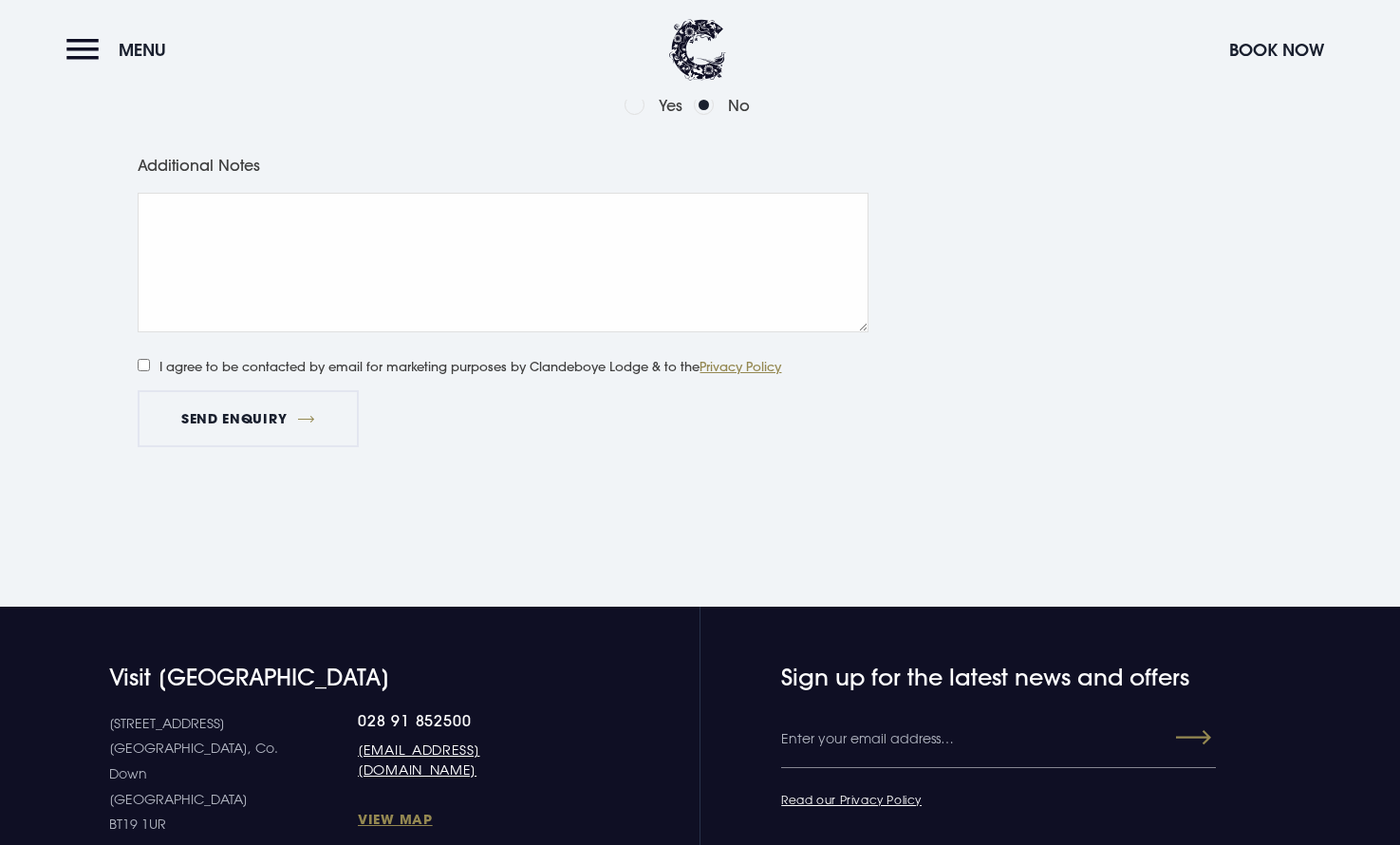
click at [145, 365] on input "I agree to be contacted by email for marketing purposes by Clandeboye Lodge & t…" at bounding box center [144, 365] width 13 height 13
checkbox input "true"
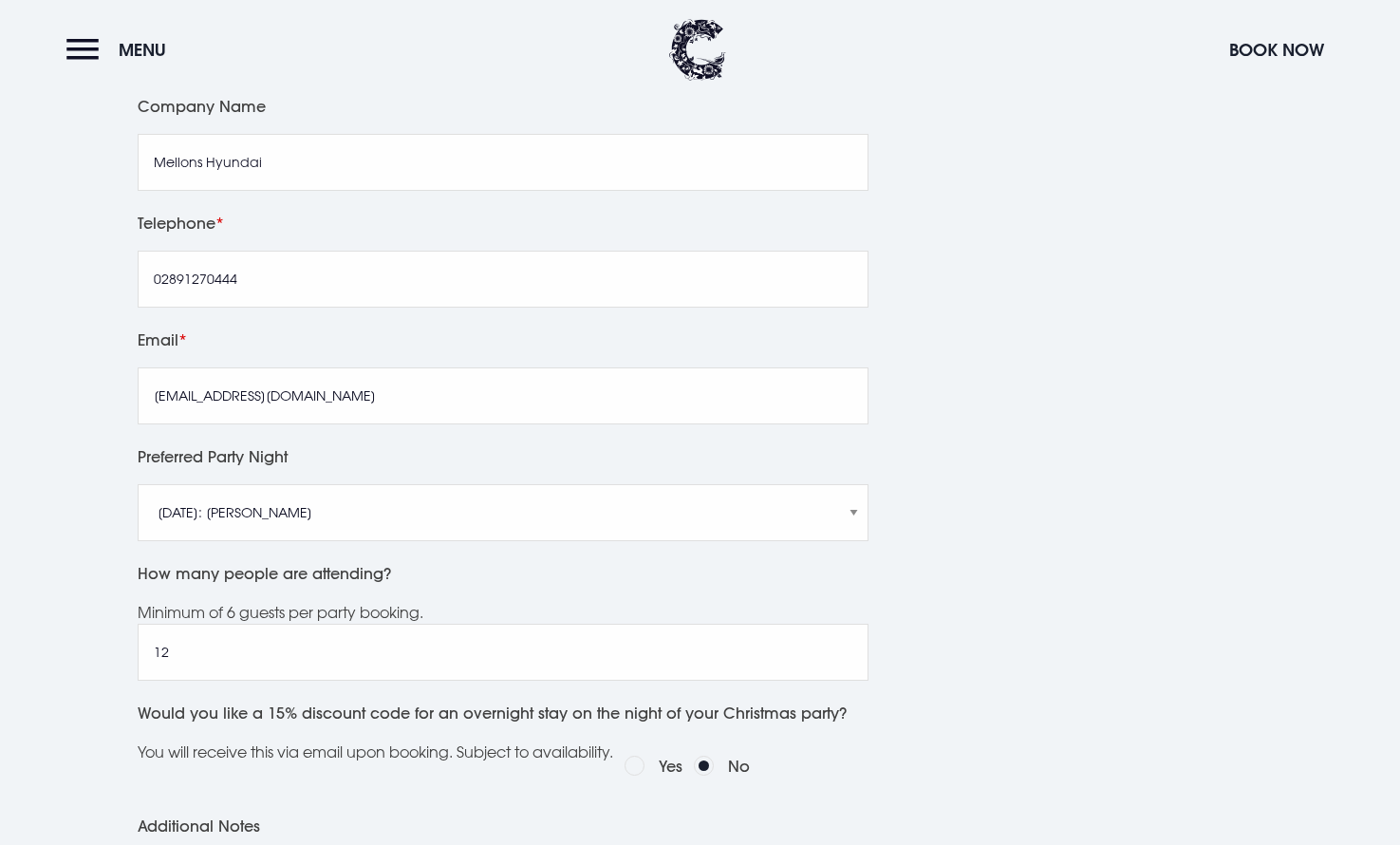
scroll to position [1185, 0]
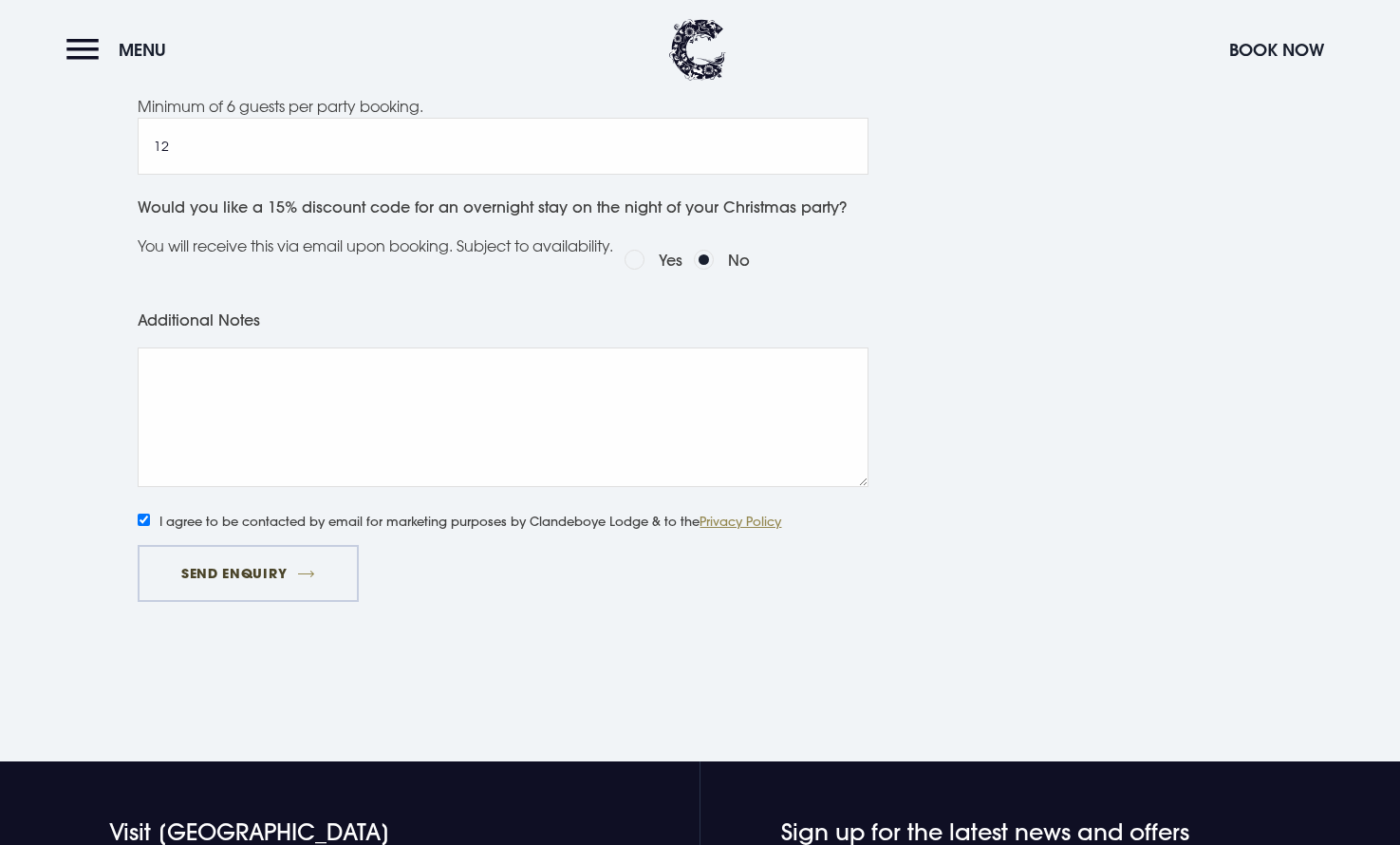
click at [264, 567] on button "Send Enquiry" at bounding box center [248, 574] width 220 height 57
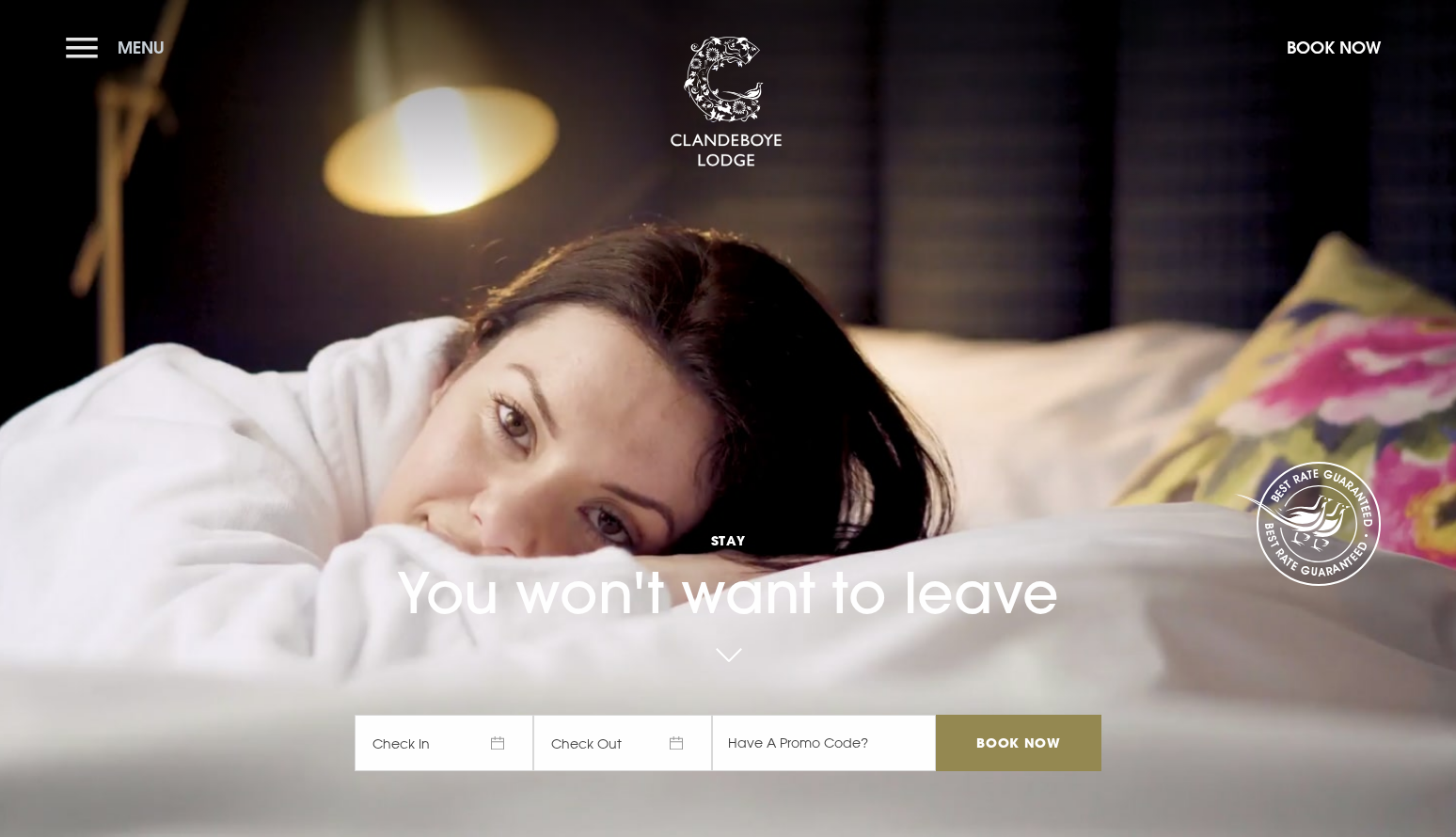
click at [123, 41] on span "Menu" at bounding box center [141, 48] width 47 height 21
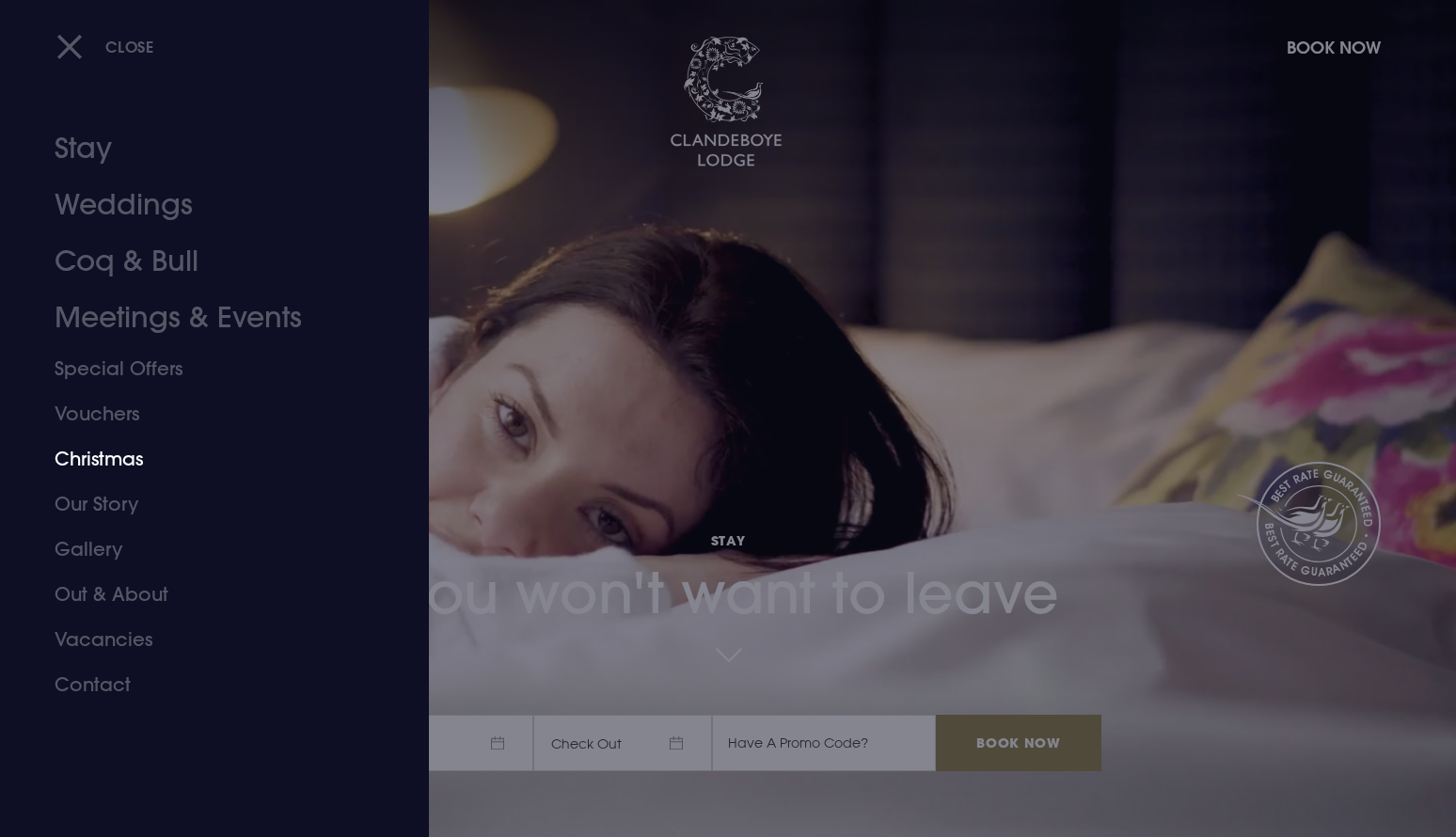
click at [117, 454] on link "Christmas" at bounding box center [203, 459] width 297 height 46
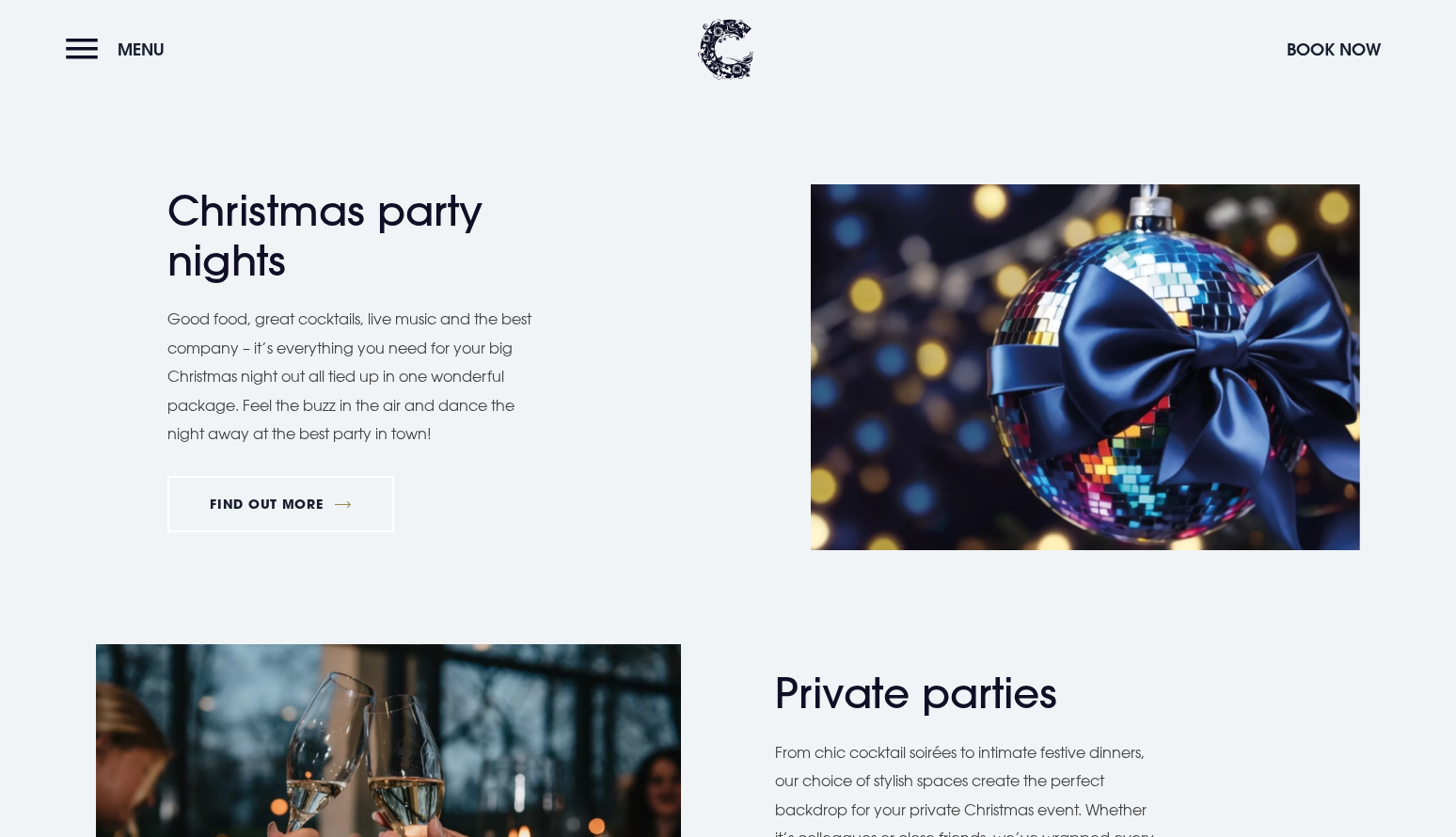
scroll to position [1008, 0]
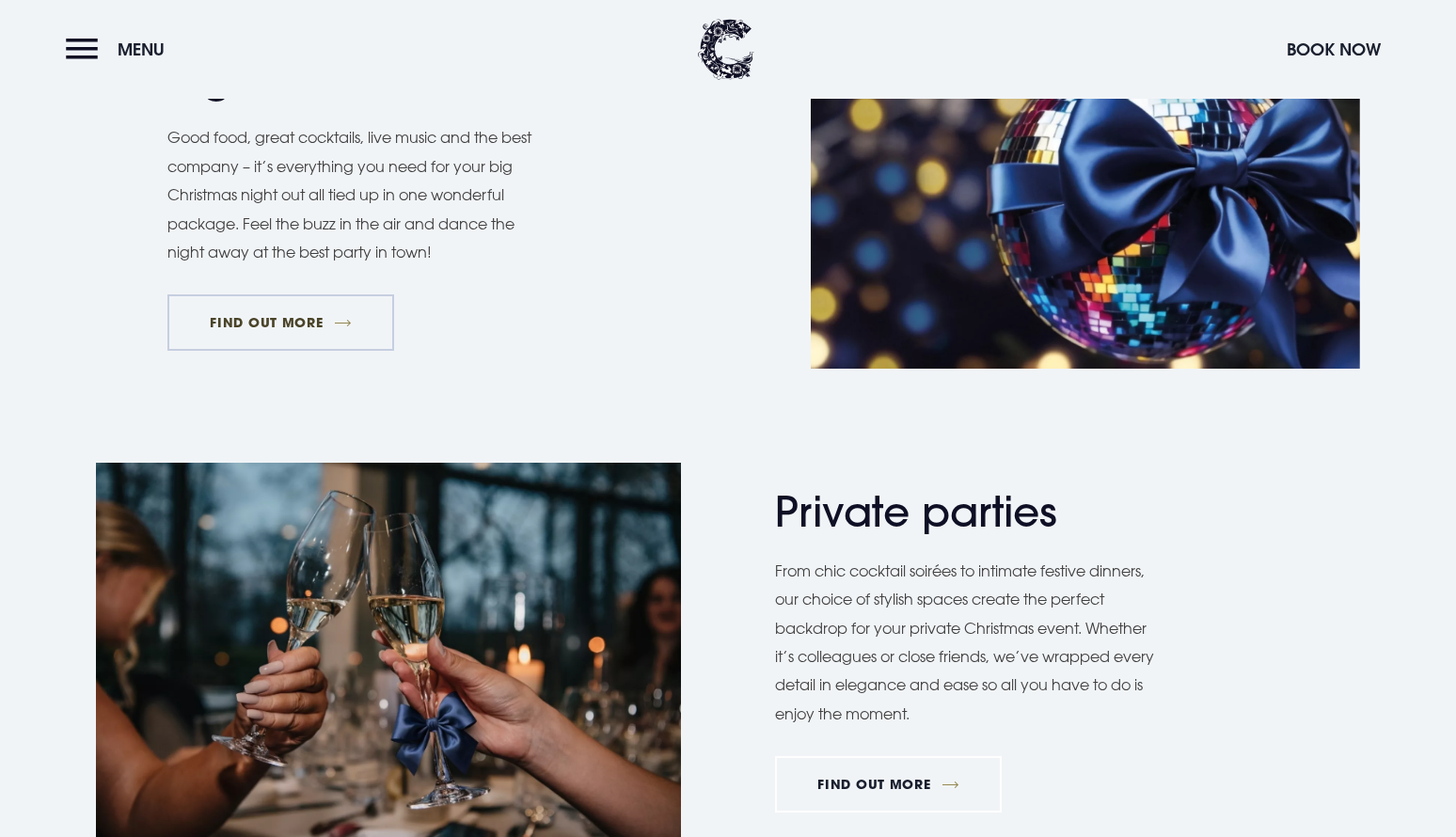
click at [300, 312] on link "FIND OUT MORE" at bounding box center [281, 323] width 227 height 56
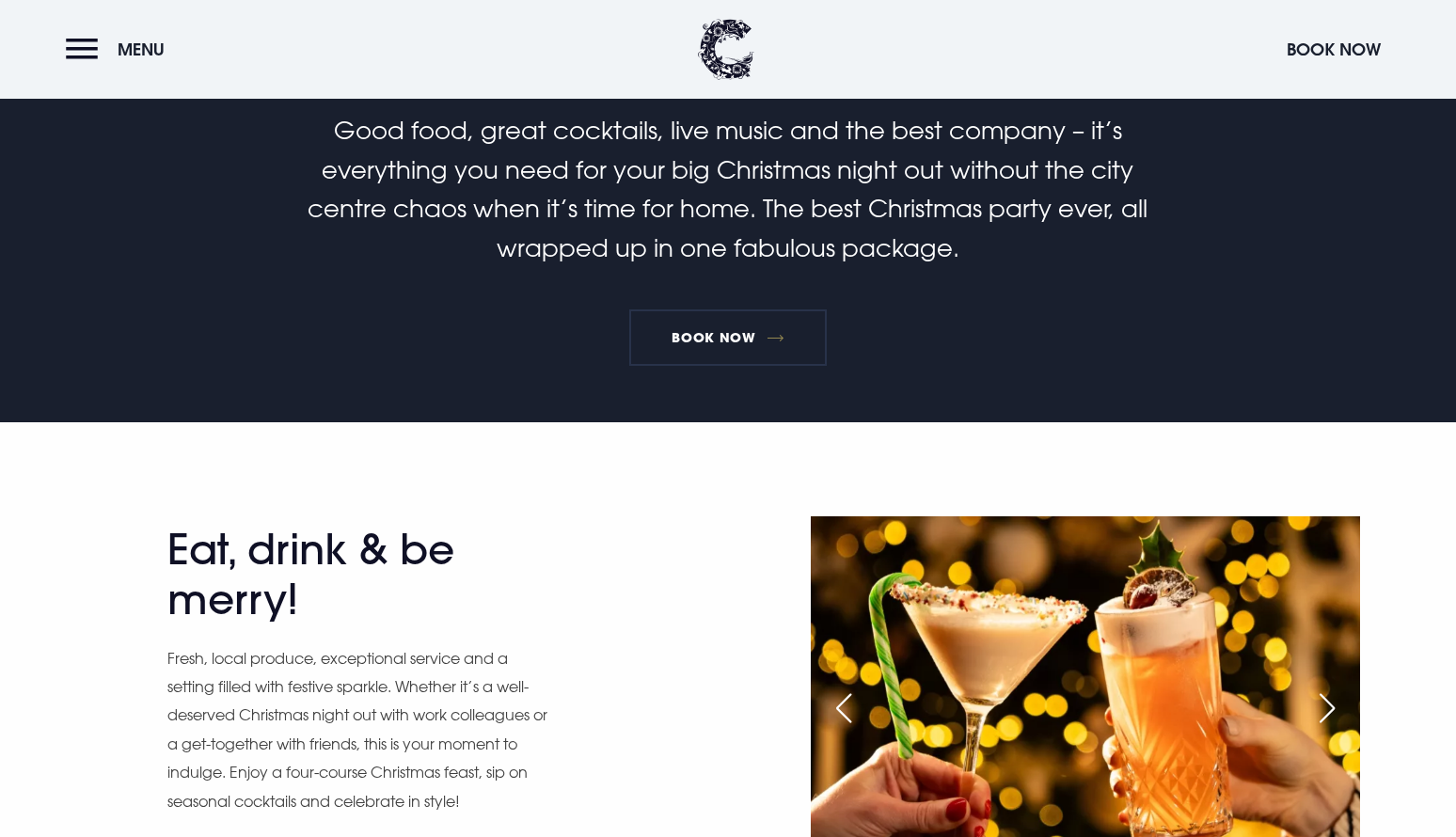
scroll to position [891, 0]
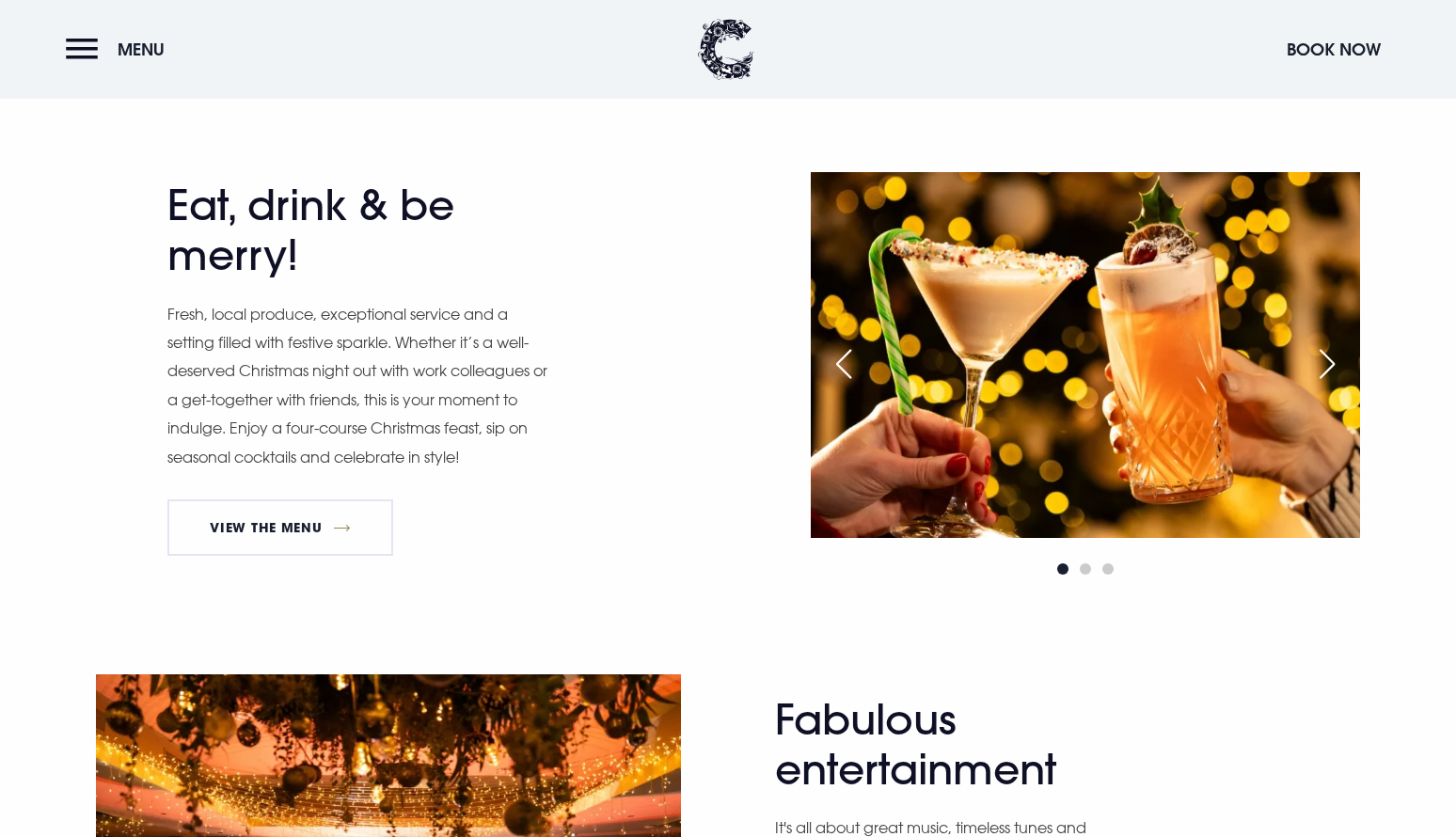
click at [1342, 364] on div "Next slide" at bounding box center [1327, 364] width 47 height 42
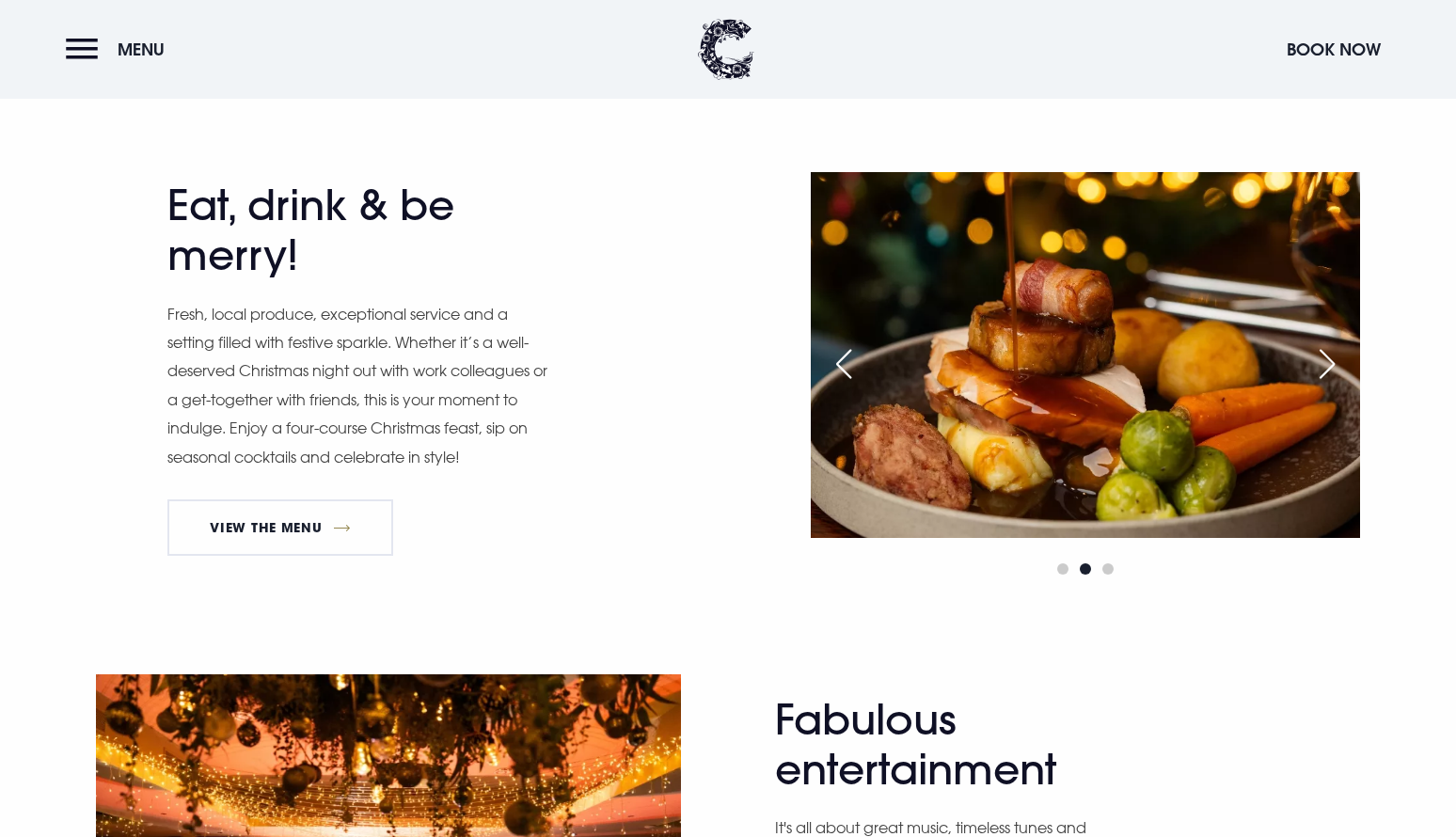
click at [1342, 364] on div "Next slide" at bounding box center [1327, 364] width 47 height 42
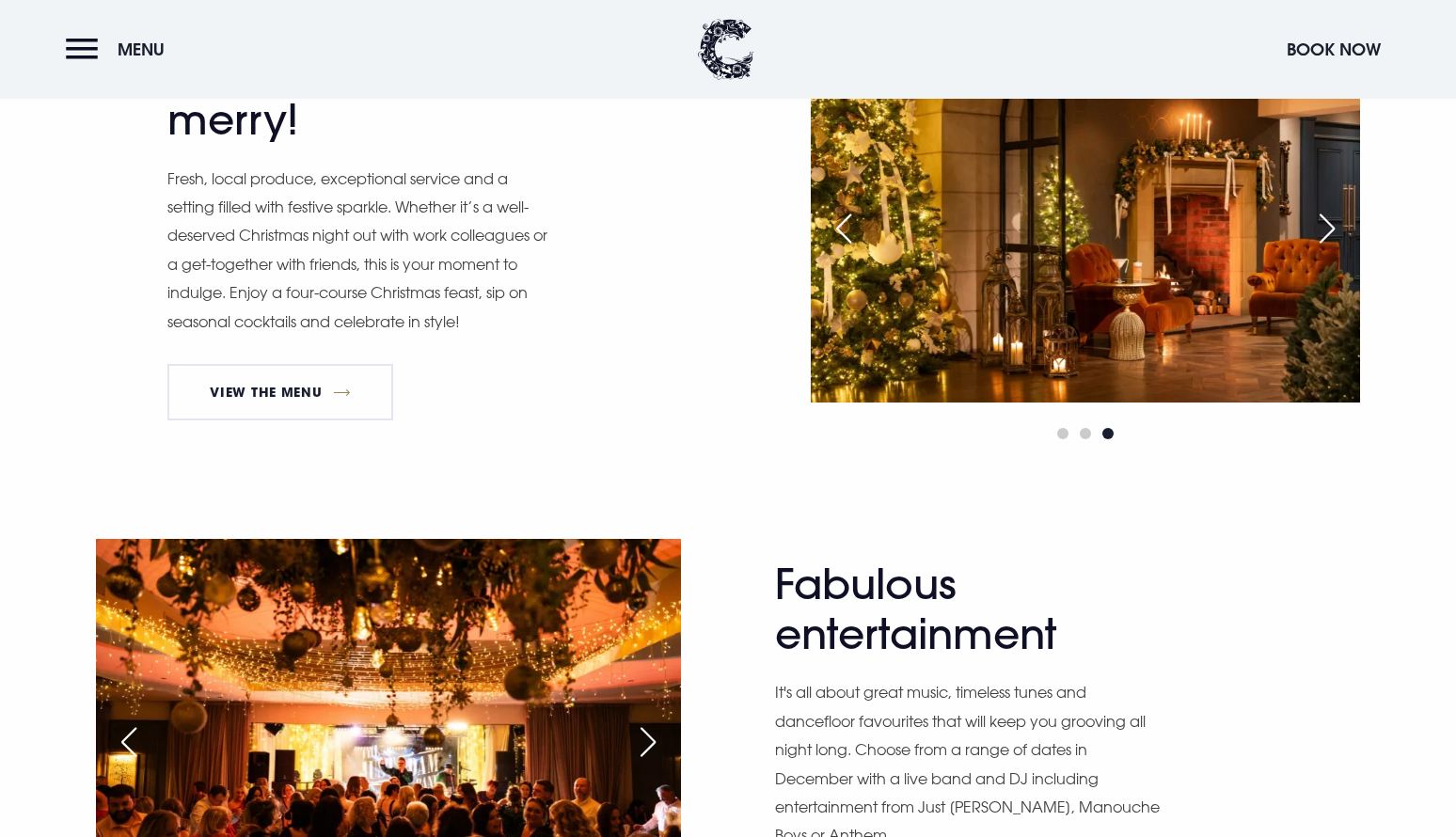
scroll to position [1144, 0]
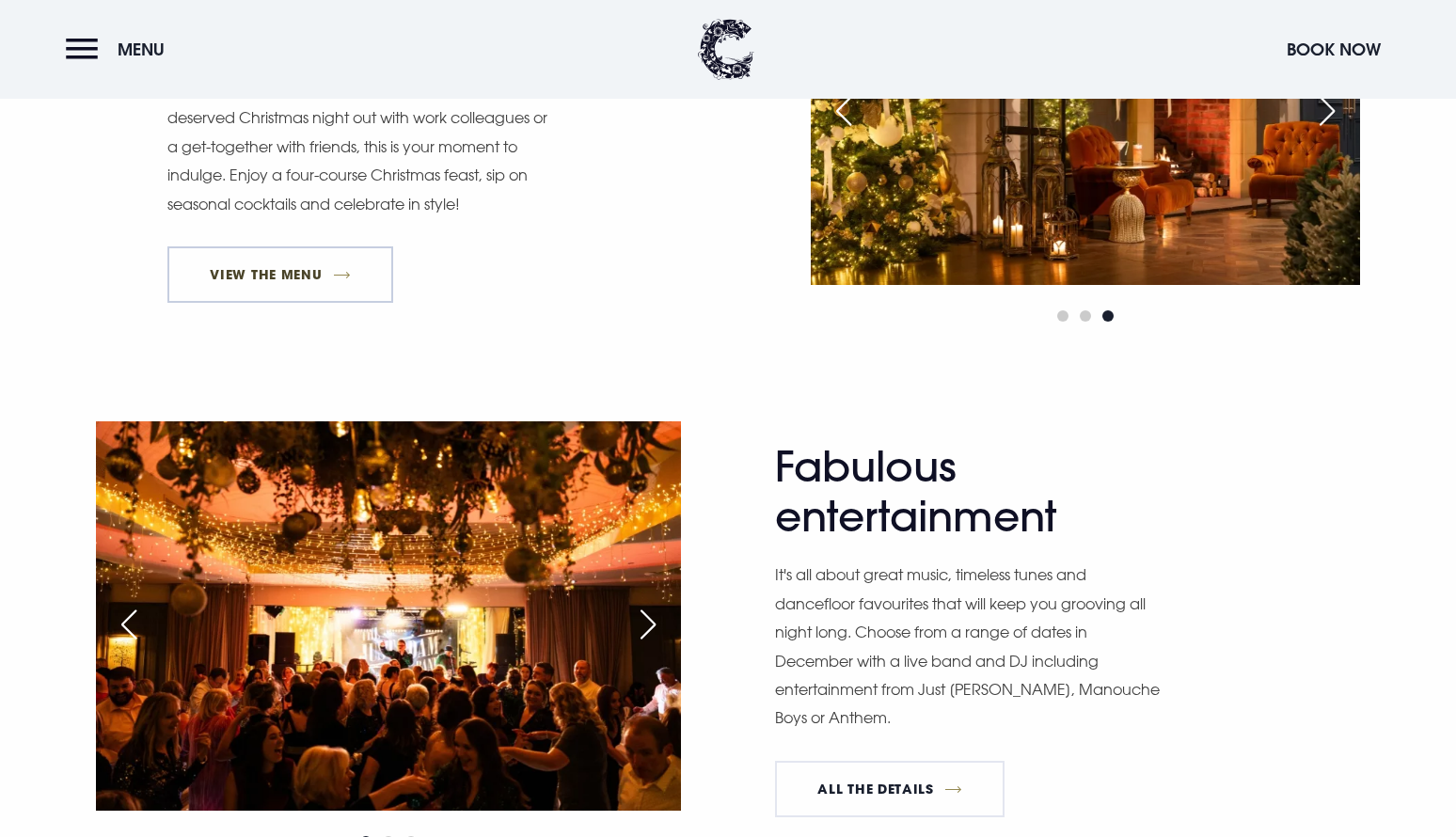
click at [275, 277] on link "View The Menu" at bounding box center [280, 274] width 226 height 56
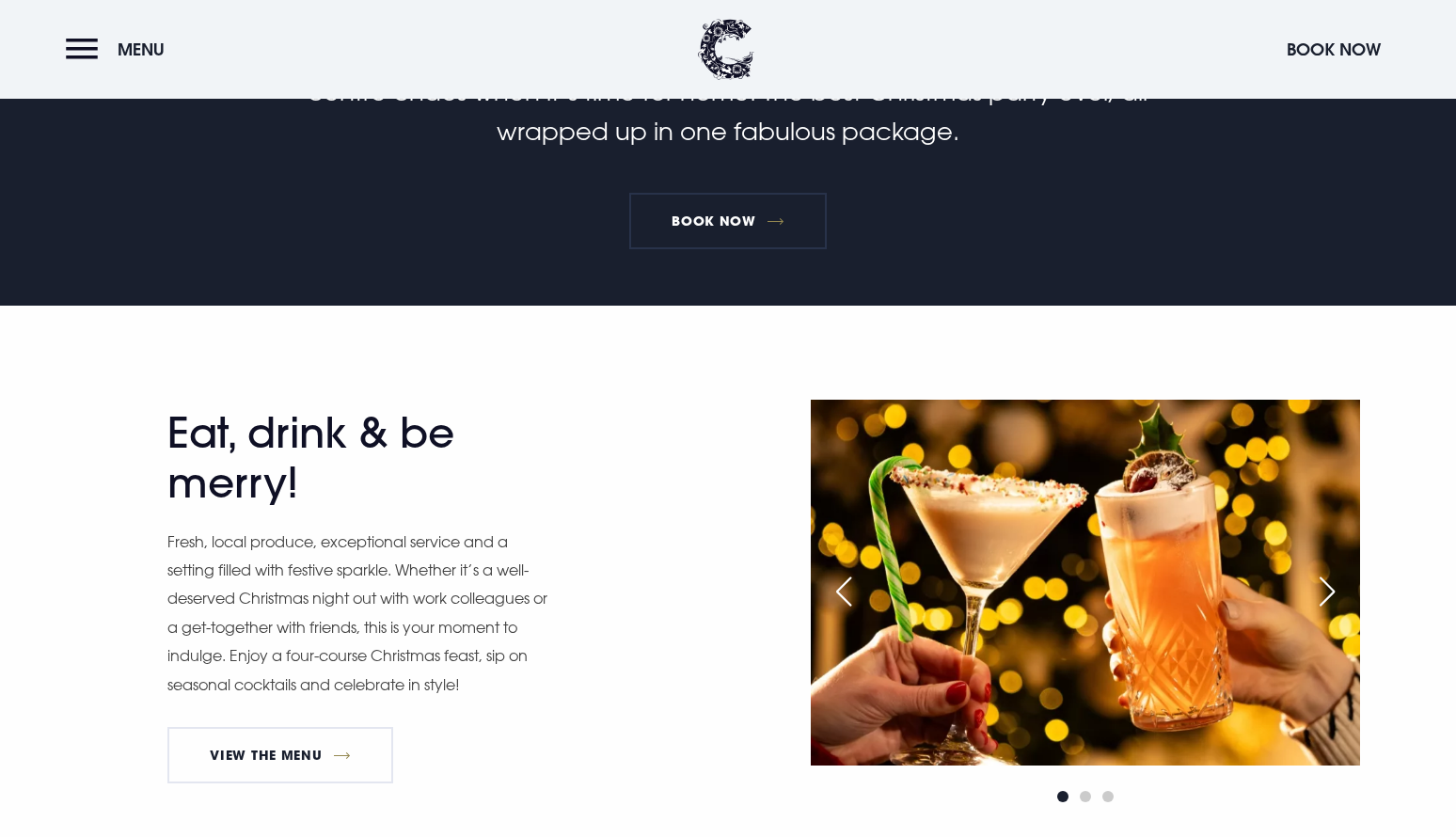
scroll to position [295, 0]
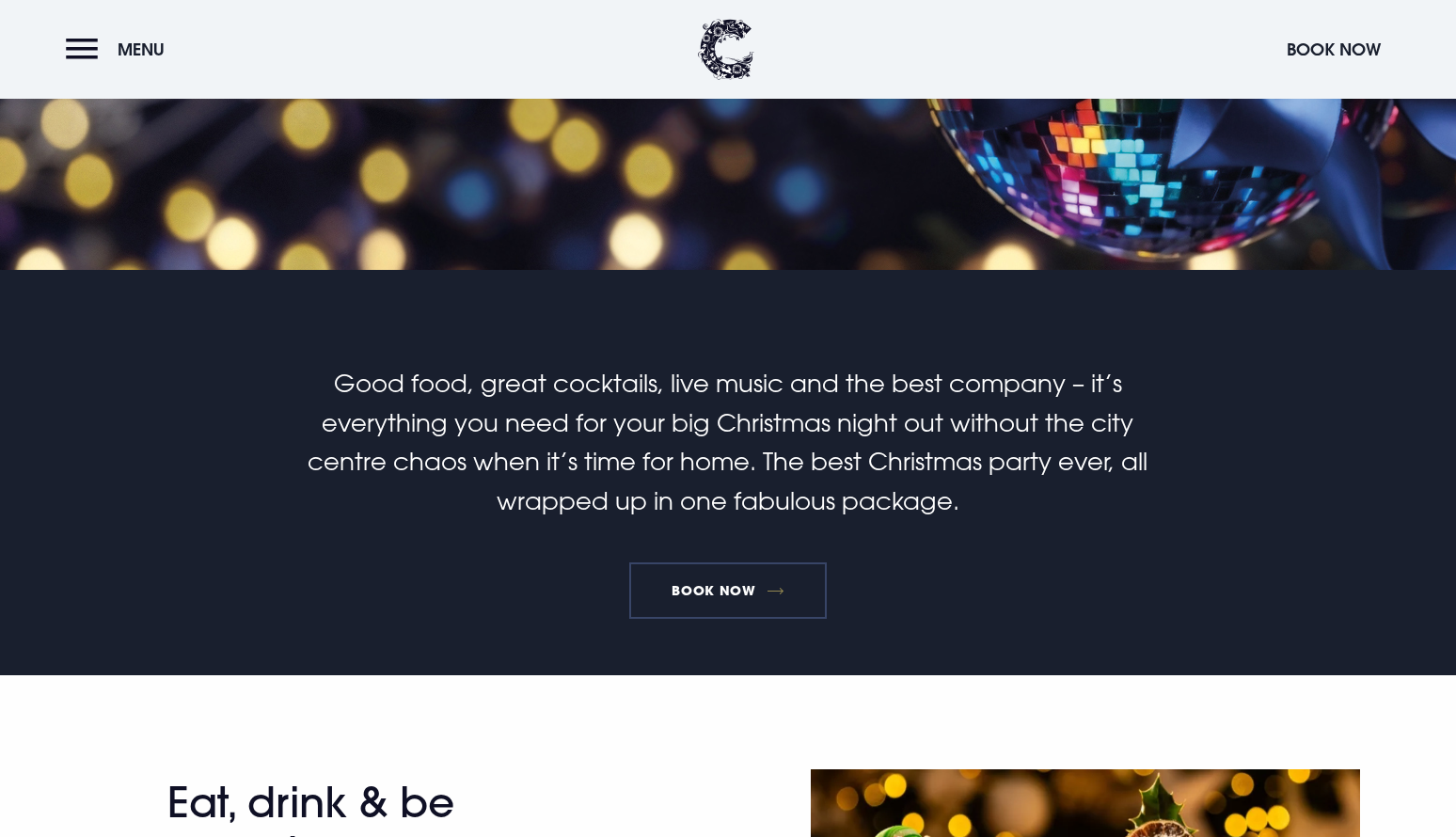
click at [716, 606] on link "Book Now" at bounding box center [728, 591] width 198 height 56
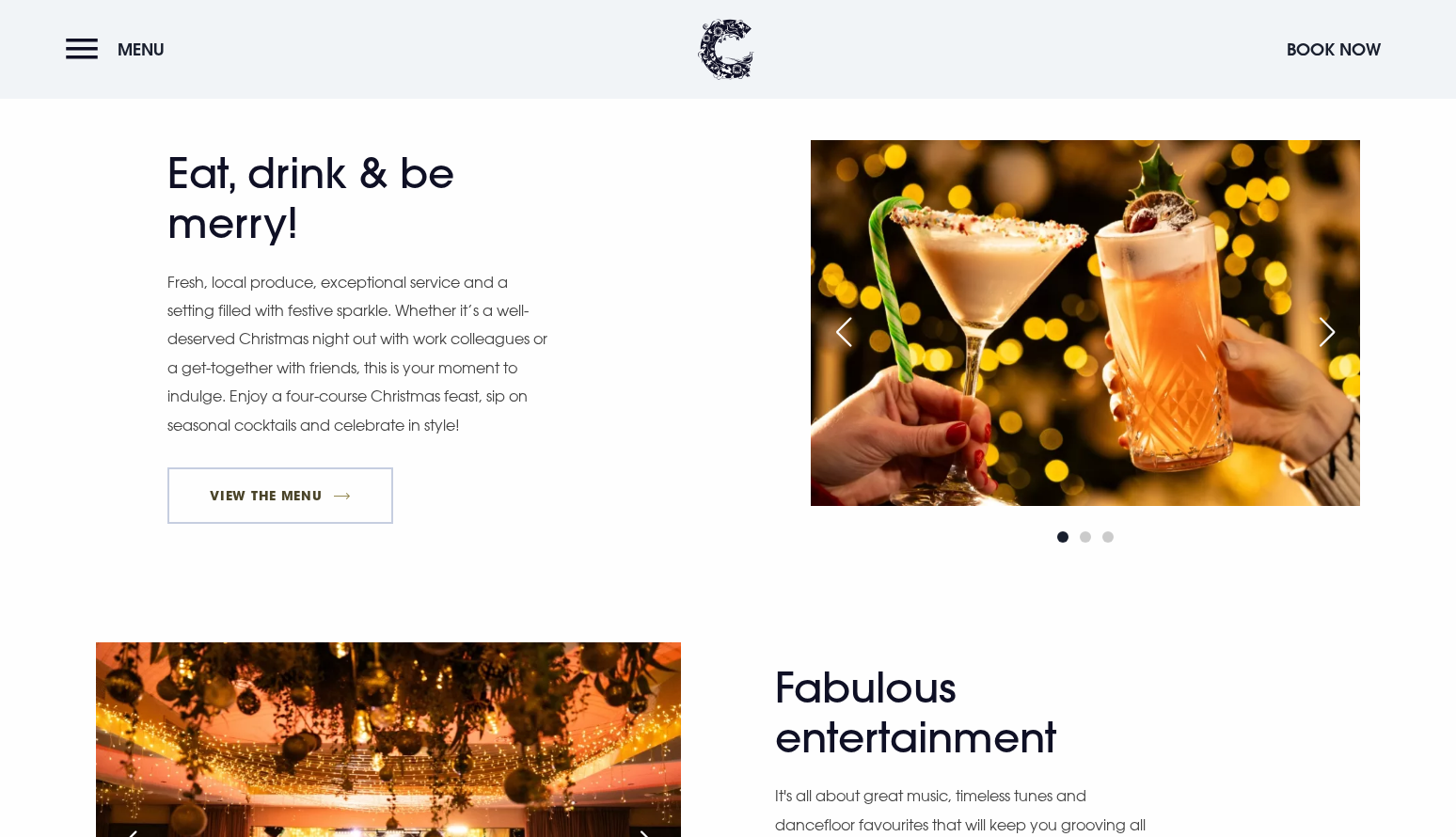
click at [265, 483] on link "View The Menu" at bounding box center [280, 496] width 226 height 56
